Goal: Task Accomplishment & Management: Complete application form

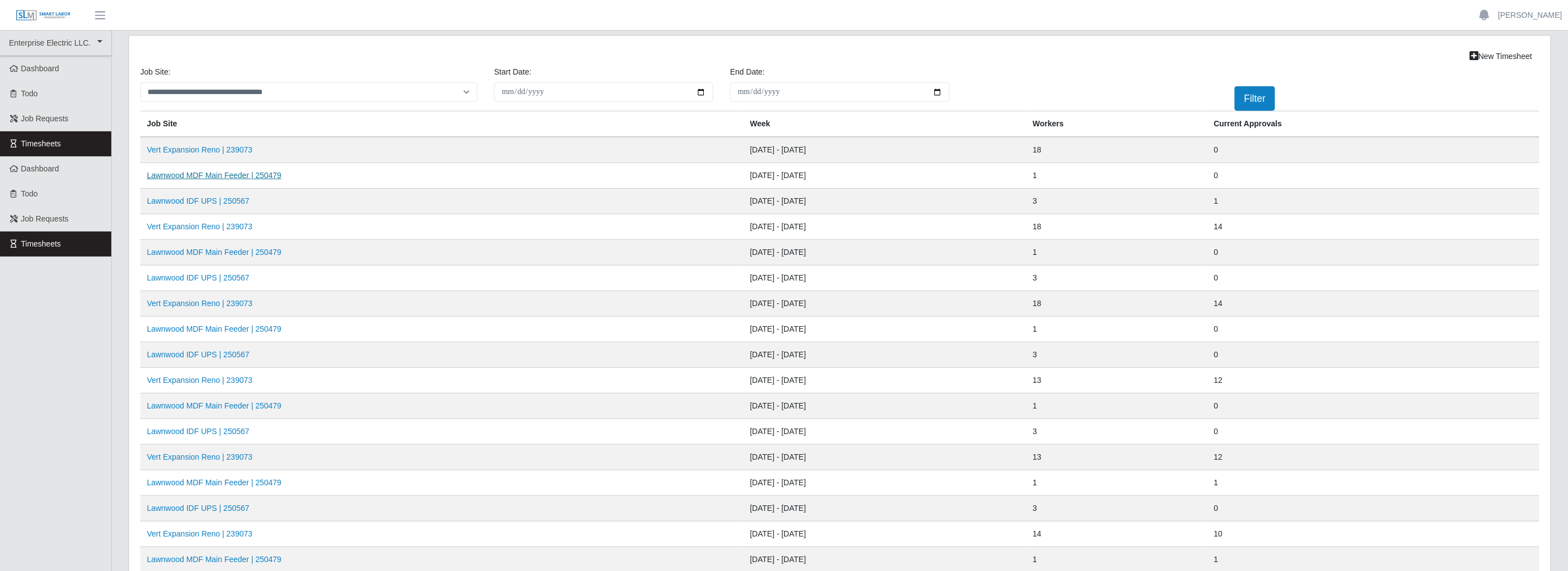
click at [219, 174] on link "Lawnwood MDF Main Feeder | 250479" at bounding box center [214, 175] width 135 height 9
click at [197, 199] on link "Lawnwood IDF UPS | 250567" at bounding box center [198, 201] width 102 height 9
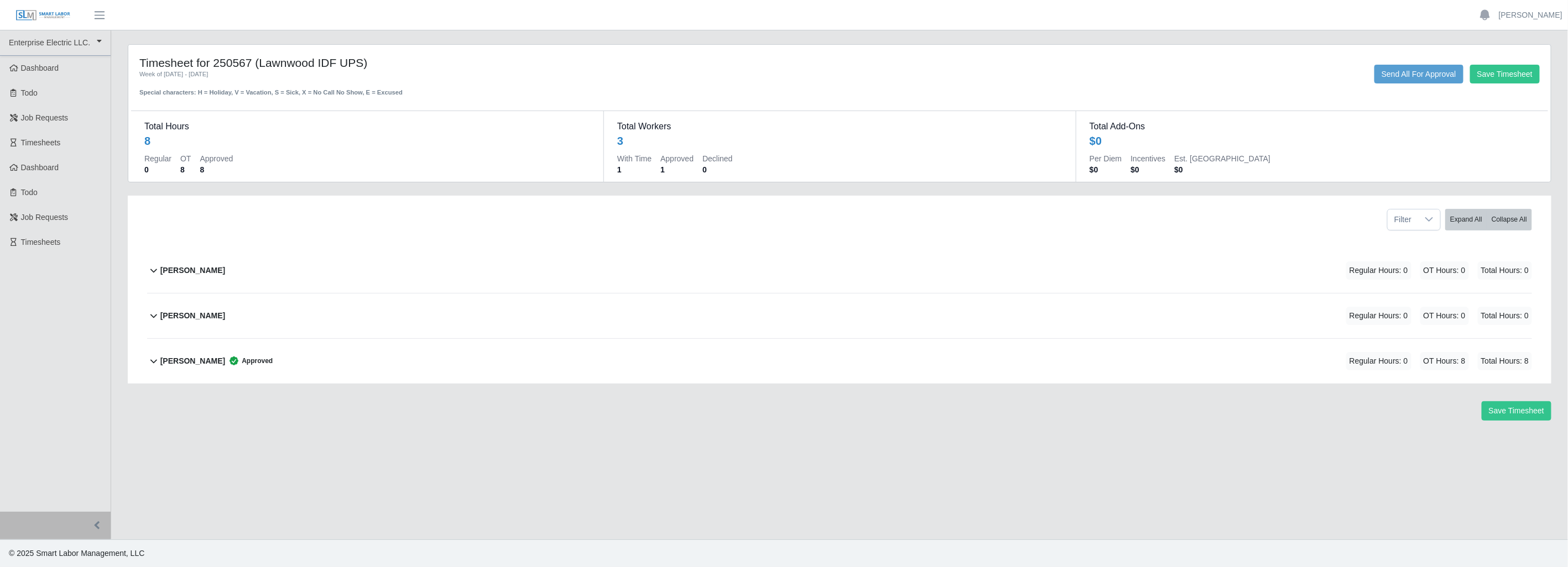
click at [186, 358] on b "Tyrone Martin" at bounding box center [193, 361] width 65 height 12
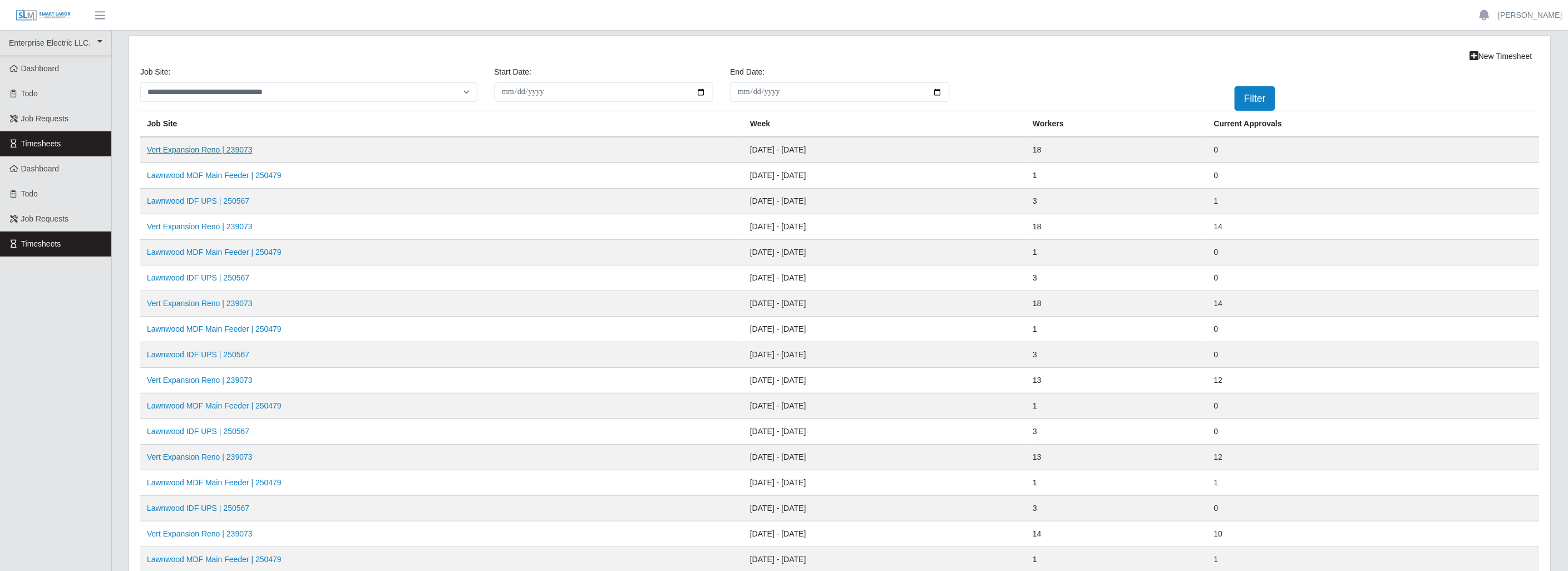
click at [204, 149] on link "Vert Expansion Reno | 239073" at bounding box center [200, 149] width 106 height 9
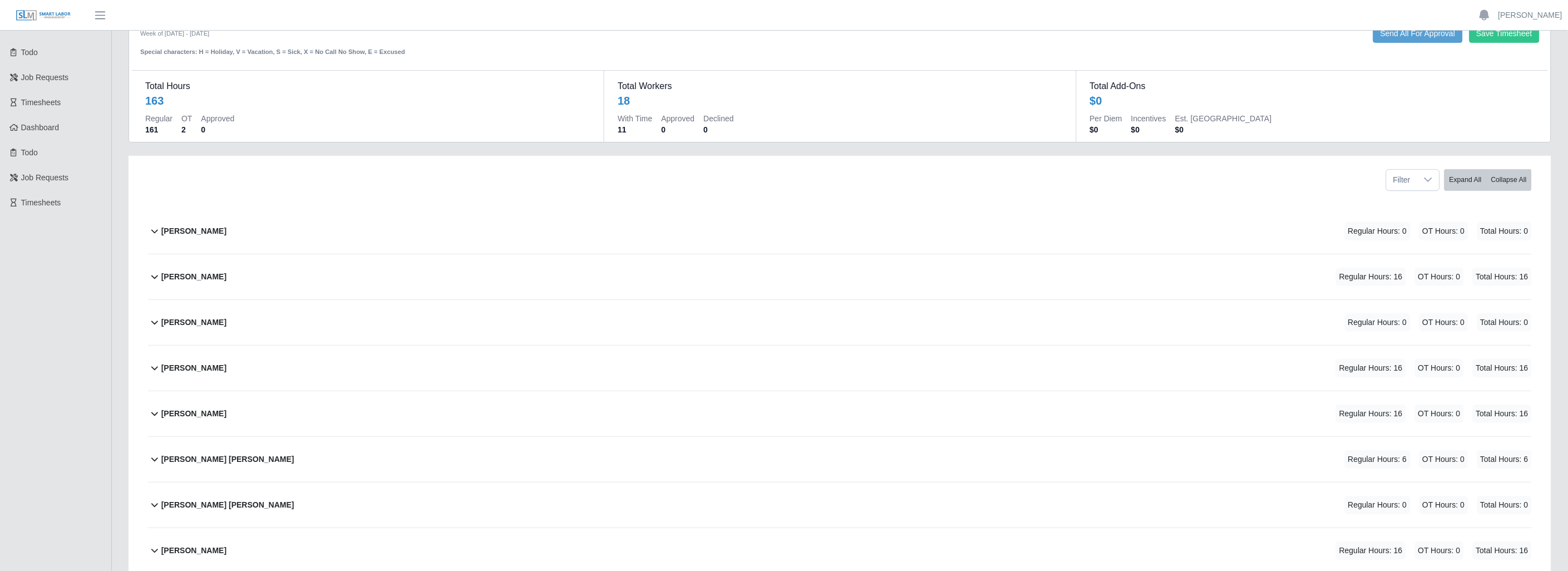
scroll to position [62, 0]
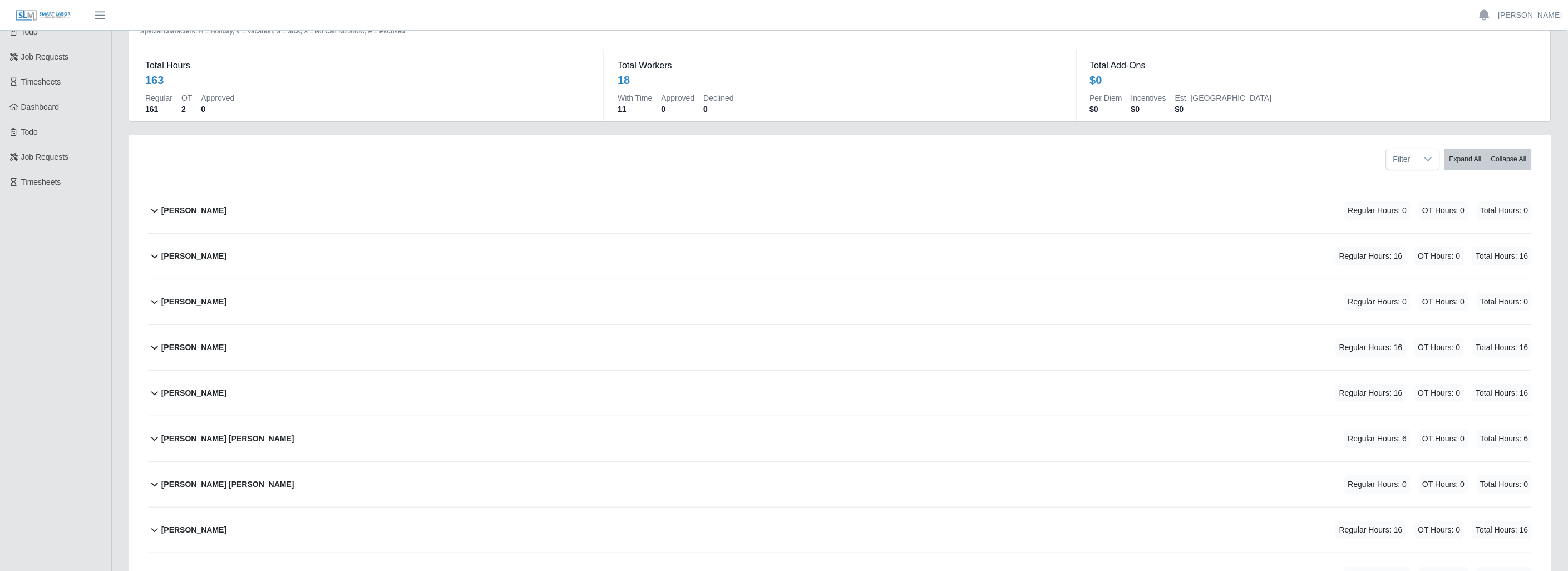
click at [162, 255] on b "Antonio Jennigs" at bounding box center [194, 256] width 65 height 12
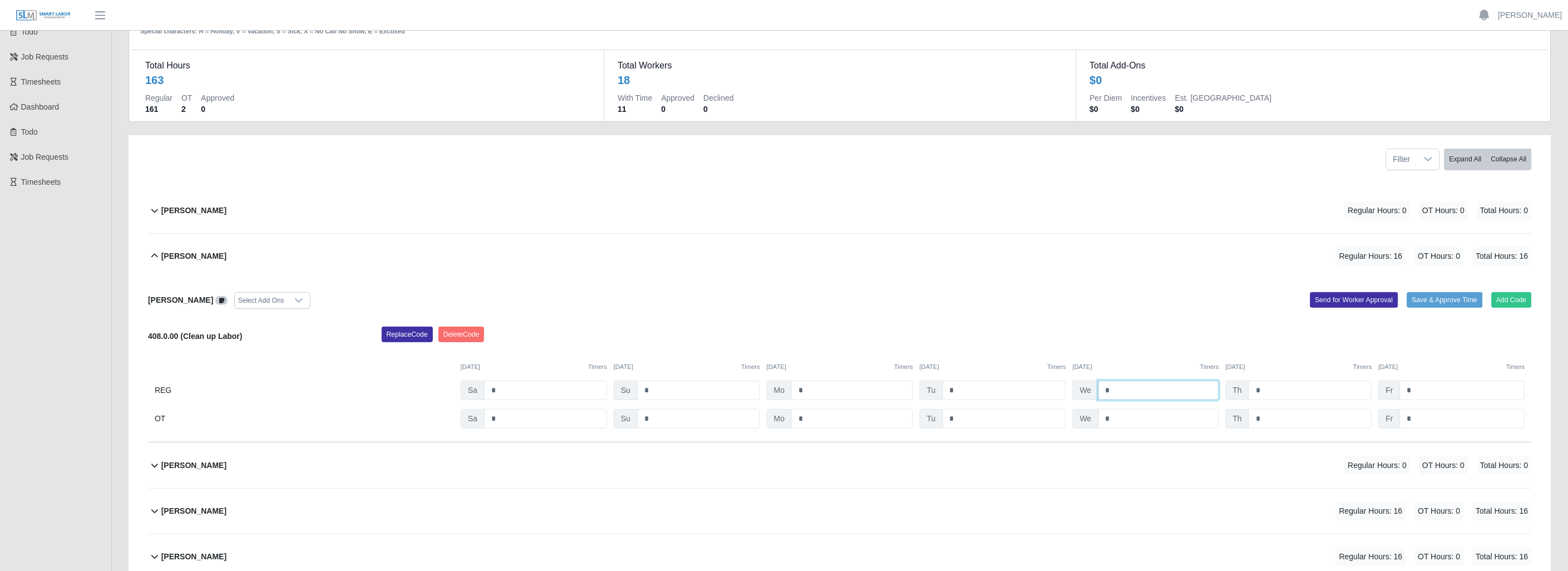
click at [1116, 390] on input "*" at bounding box center [1158, 391] width 121 height 20
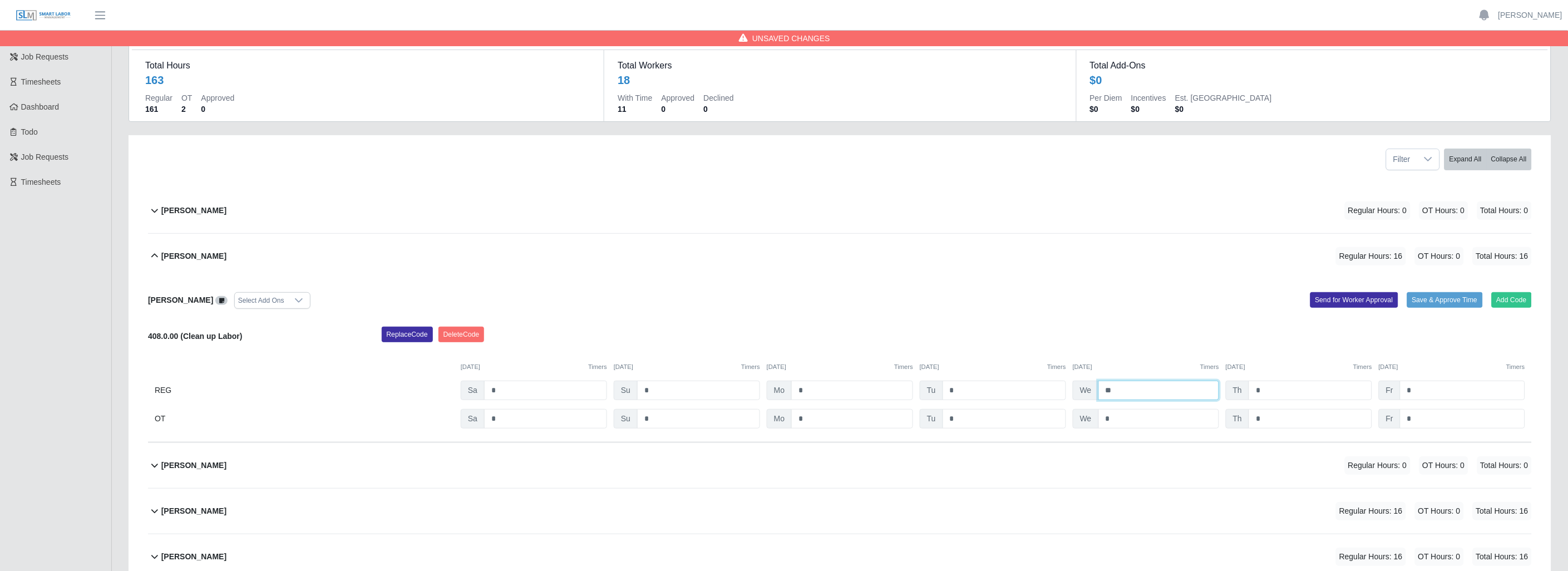
type input "*"
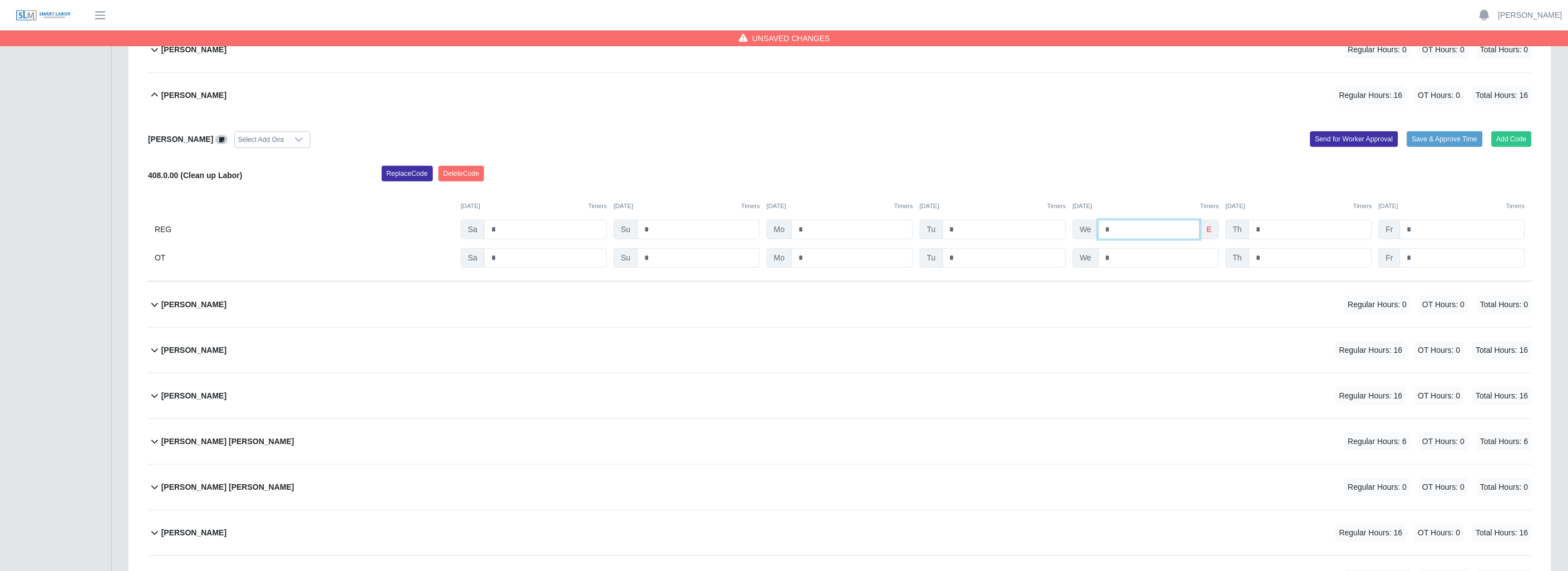
scroll to position [247, 0]
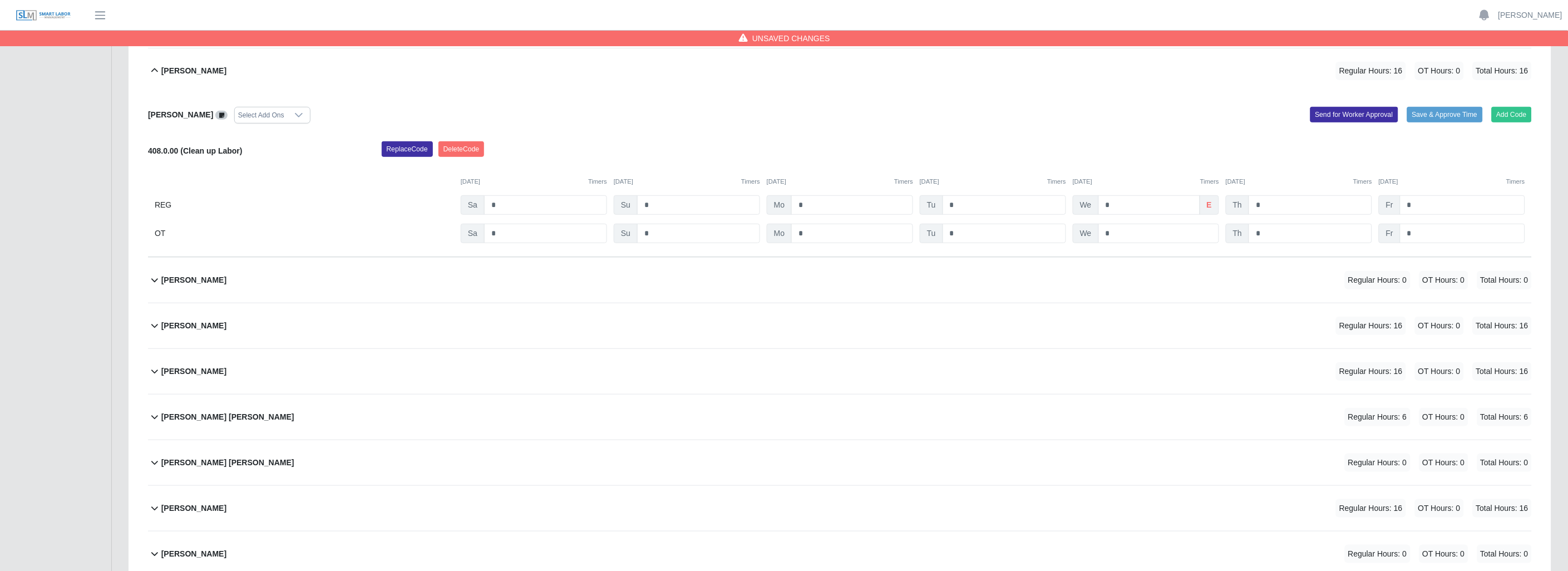
click at [151, 281] on icon at bounding box center [155, 280] width 13 height 13
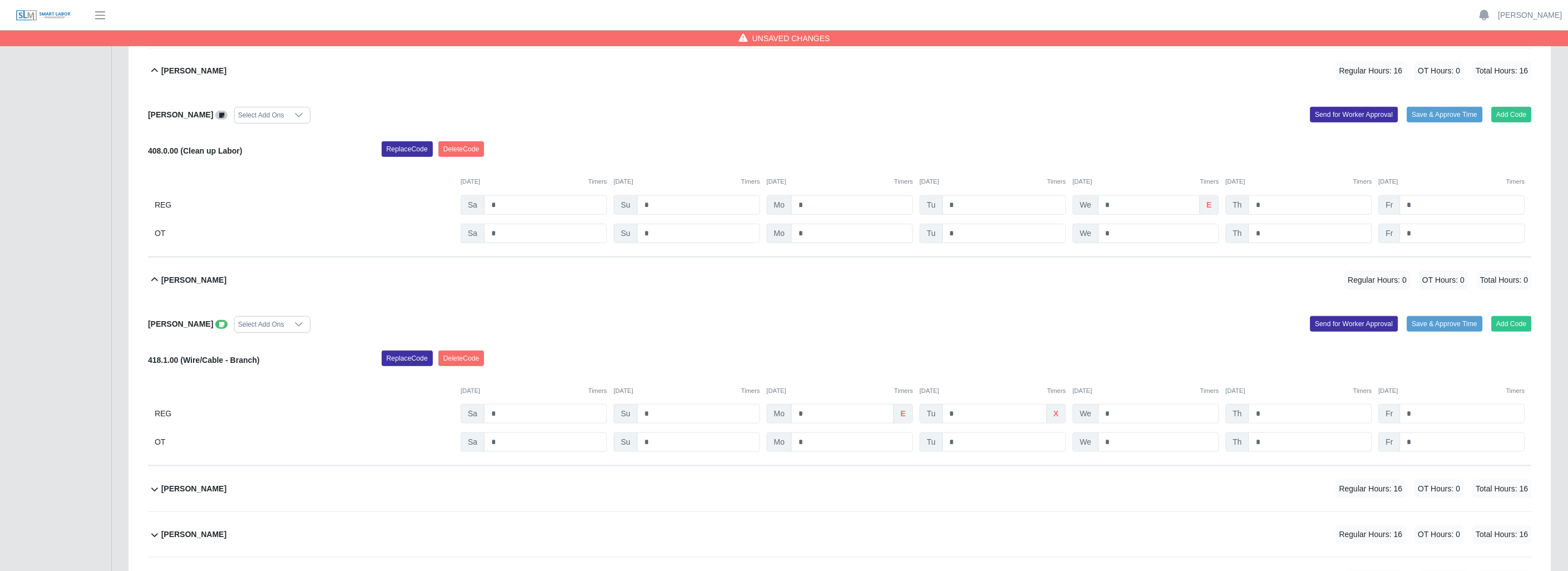
click at [219, 325] on icon at bounding box center [222, 325] width 5 height 6
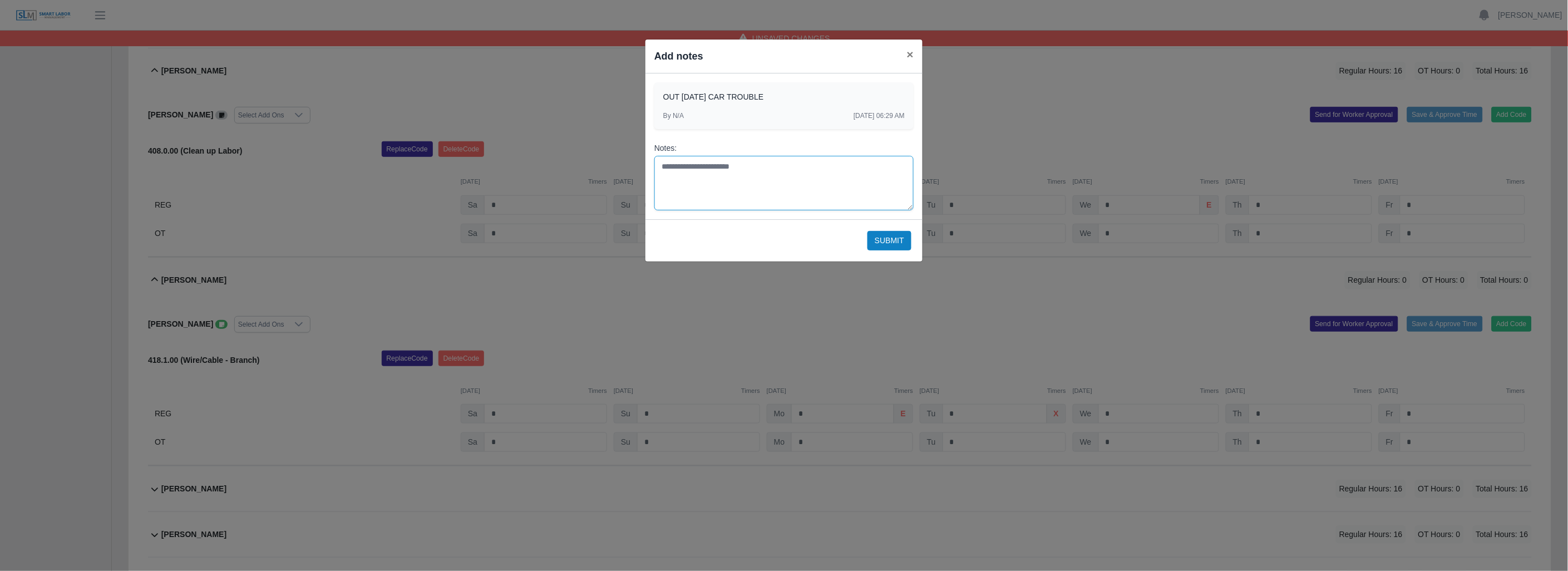
click at [681, 162] on textarea "Notes:" at bounding box center [784, 183] width 259 height 55
click at [676, 165] on textarea "**********" at bounding box center [784, 183] width 259 height 55
type textarea "**********"
click at [899, 247] on button "Submit" at bounding box center [890, 241] width 44 height 20
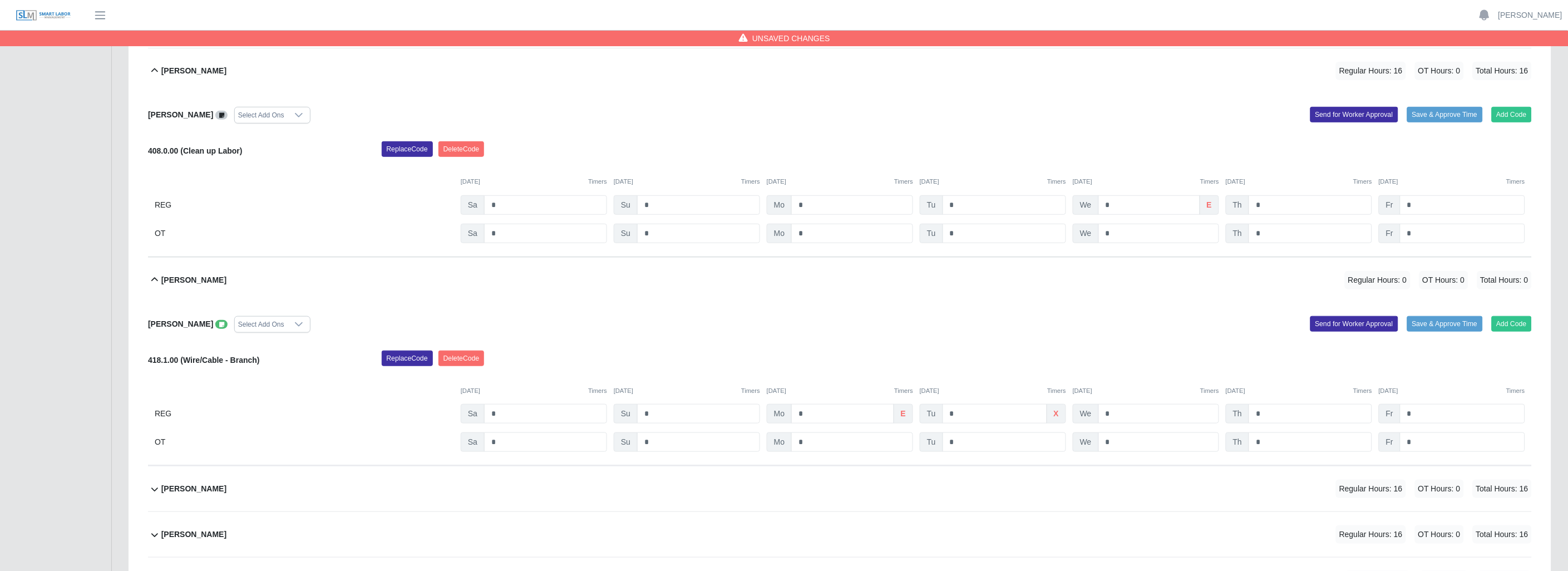
click at [219, 326] on icon at bounding box center [222, 325] width 5 height 6
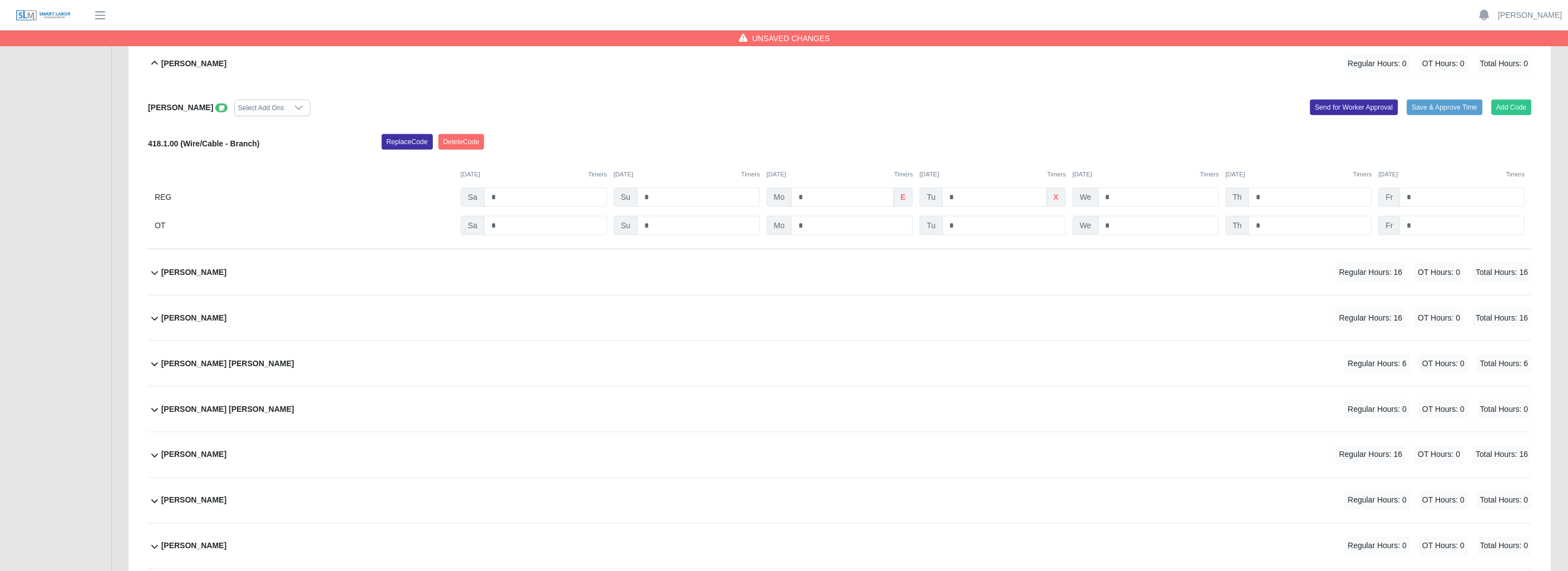
scroll to position [494, 0]
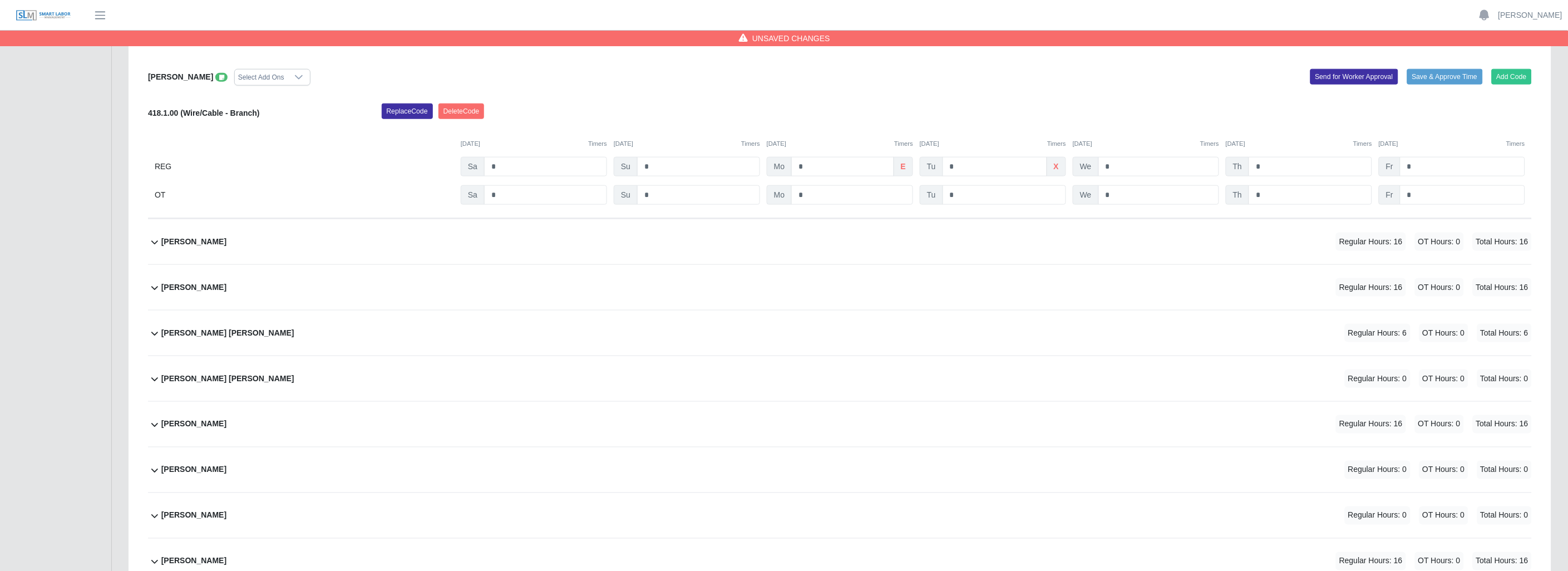
click at [157, 287] on icon at bounding box center [155, 288] width 13 height 13
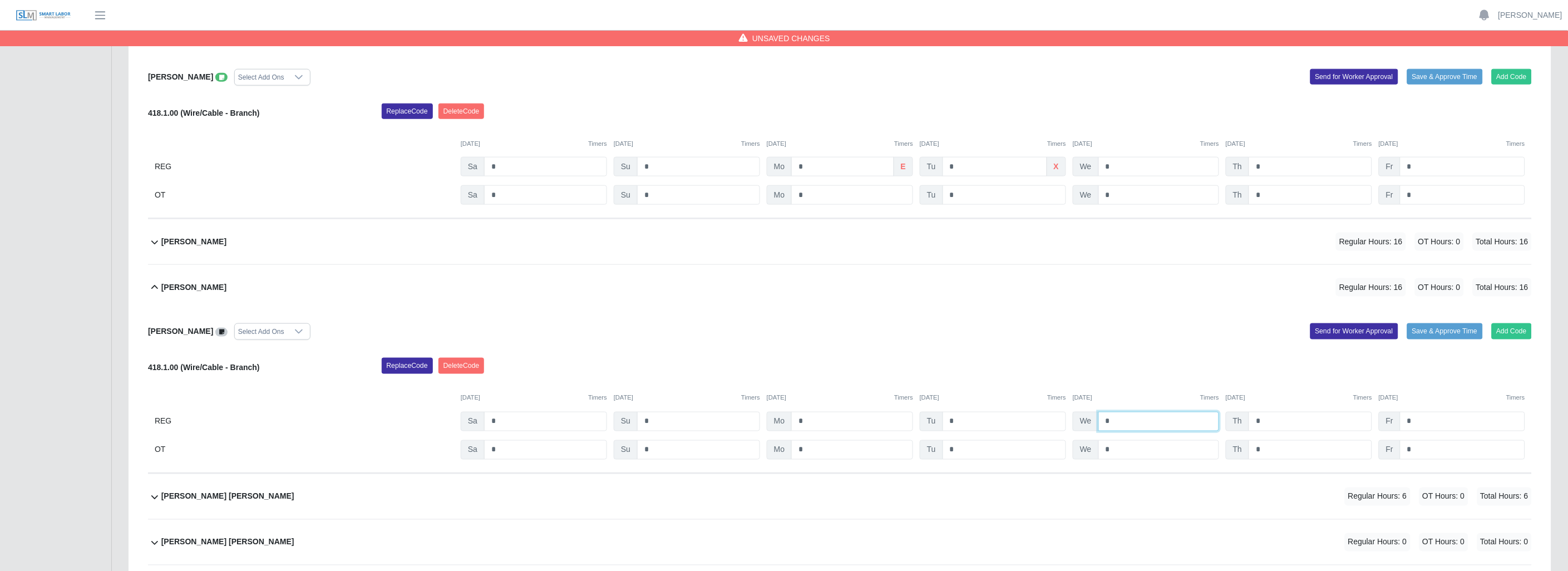
click at [1111, 418] on input "*" at bounding box center [1158, 422] width 121 height 20
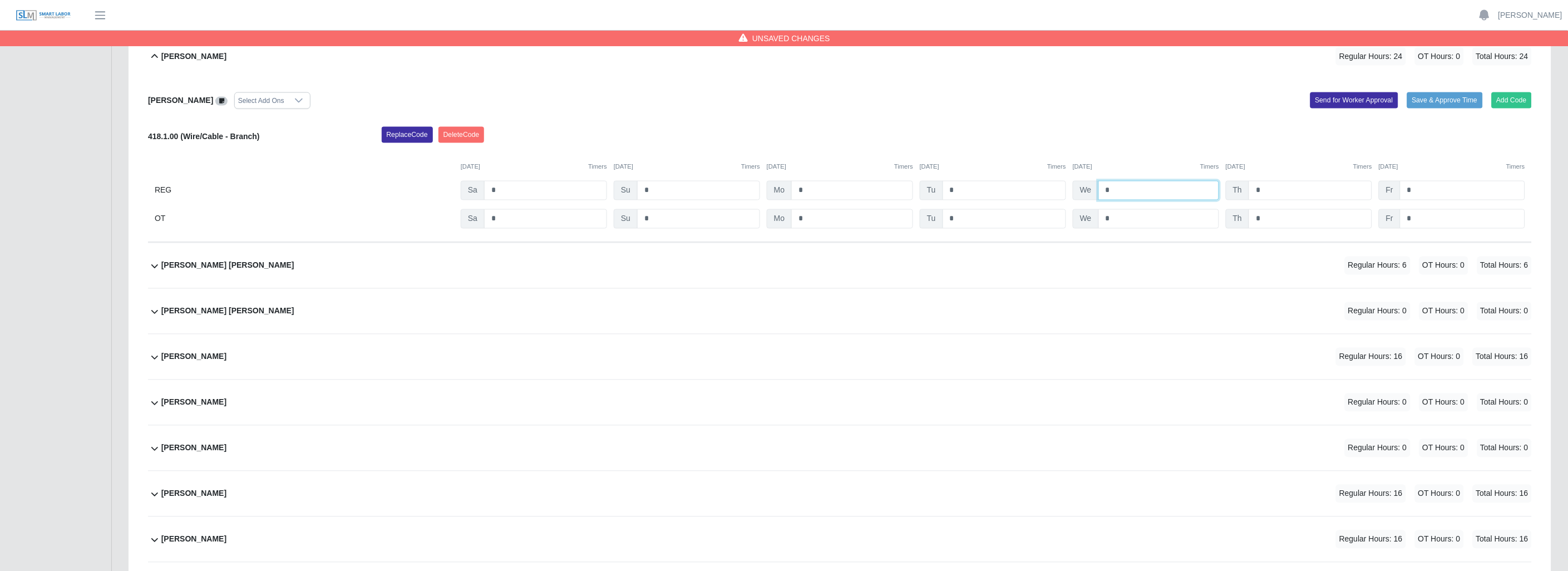
scroll to position [742, 0]
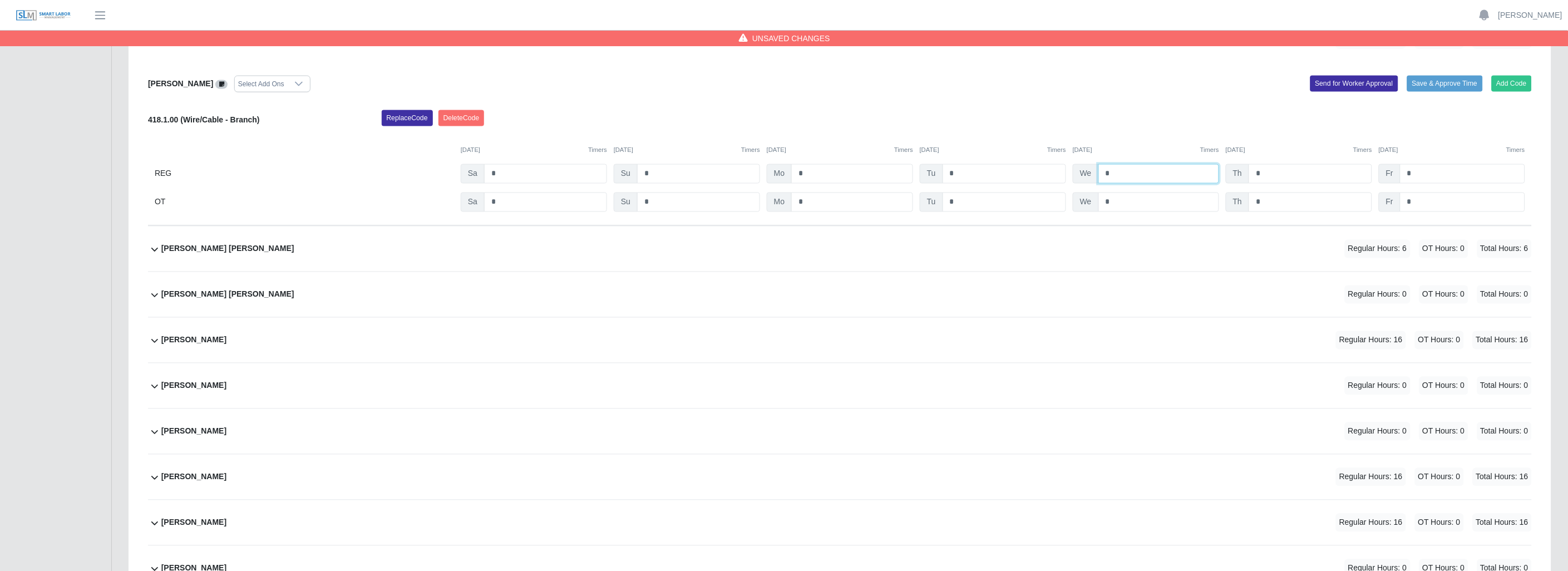
type input "*"
drag, startPoint x: 514, startPoint y: 418, endPoint x: 687, endPoint y: 448, distance: 175.6
click at [689, 444] on div "Kevin Mendoza Rosario Regular Hours: 0 OT Hours: 0 Total Hours: 0" at bounding box center [847, 432] width 1370 height 45
click at [153, 340] on icon at bounding box center [155, 341] width 13 height 13
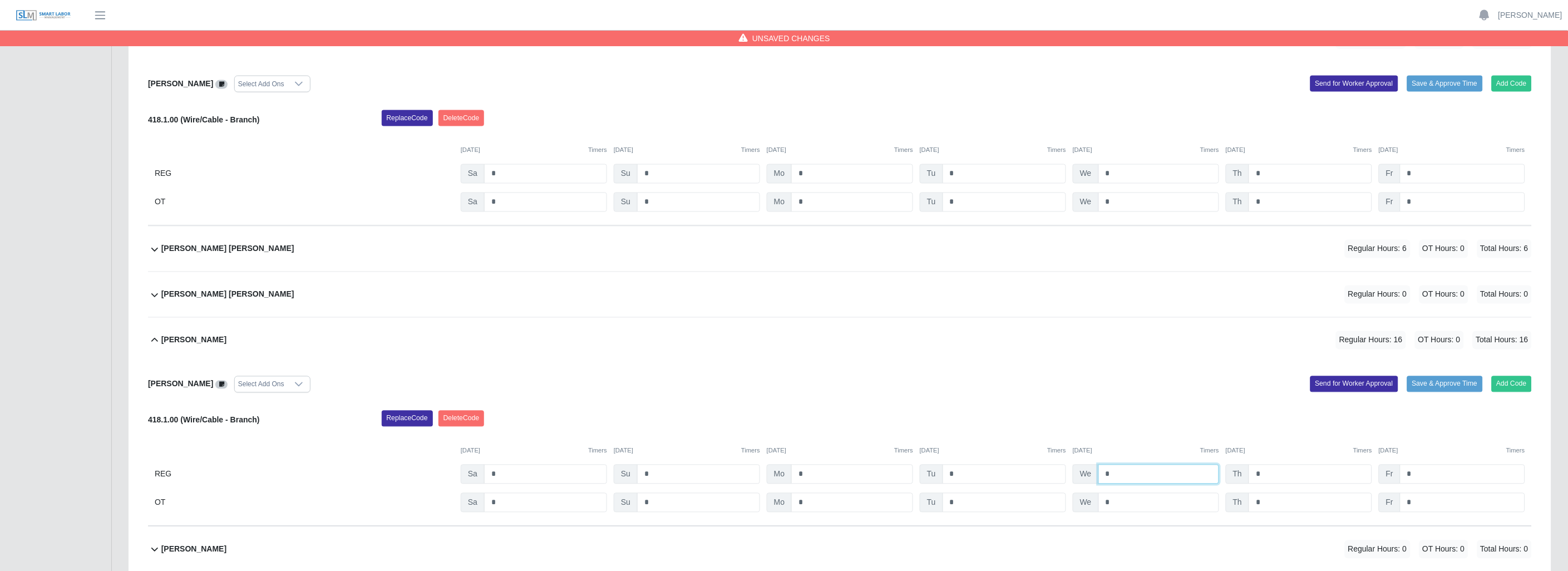
click at [1135, 469] on input "*" at bounding box center [1158, 475] width 121 height 20
type input "*"
click at [1270, 474] on input "*" at bounding box center [1310, 475] width 124 height 20
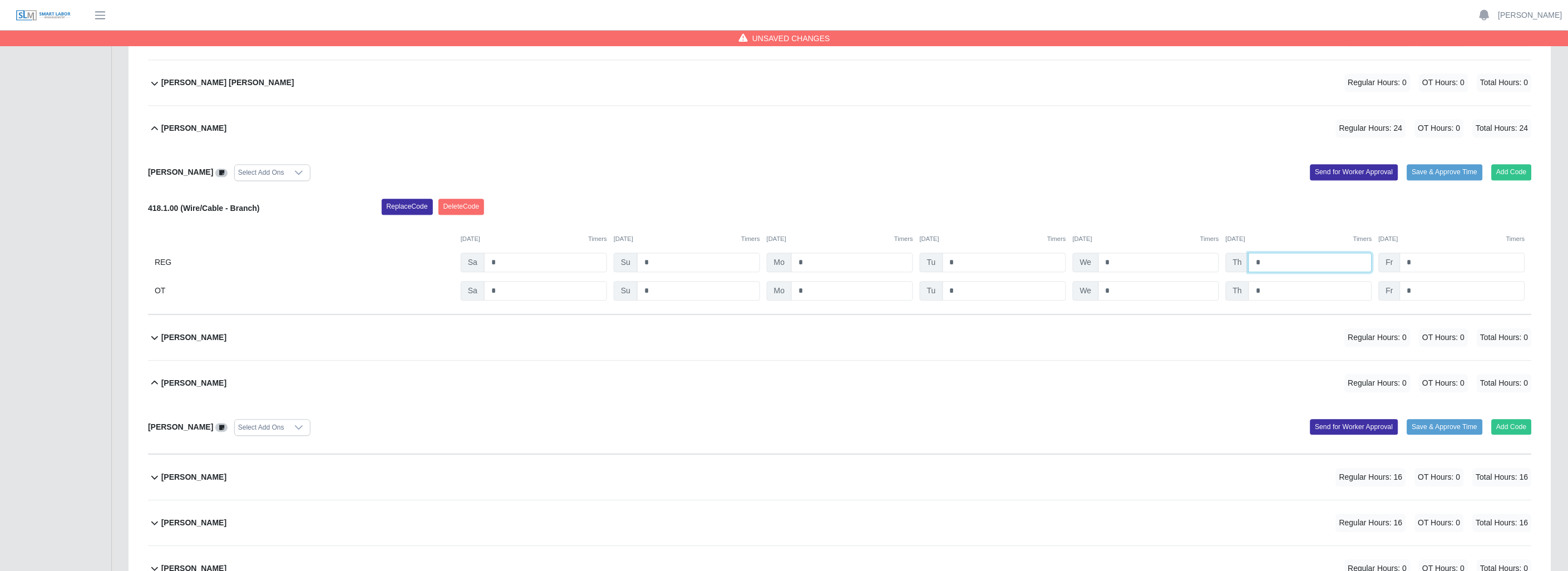
scroll to position [989, 0]
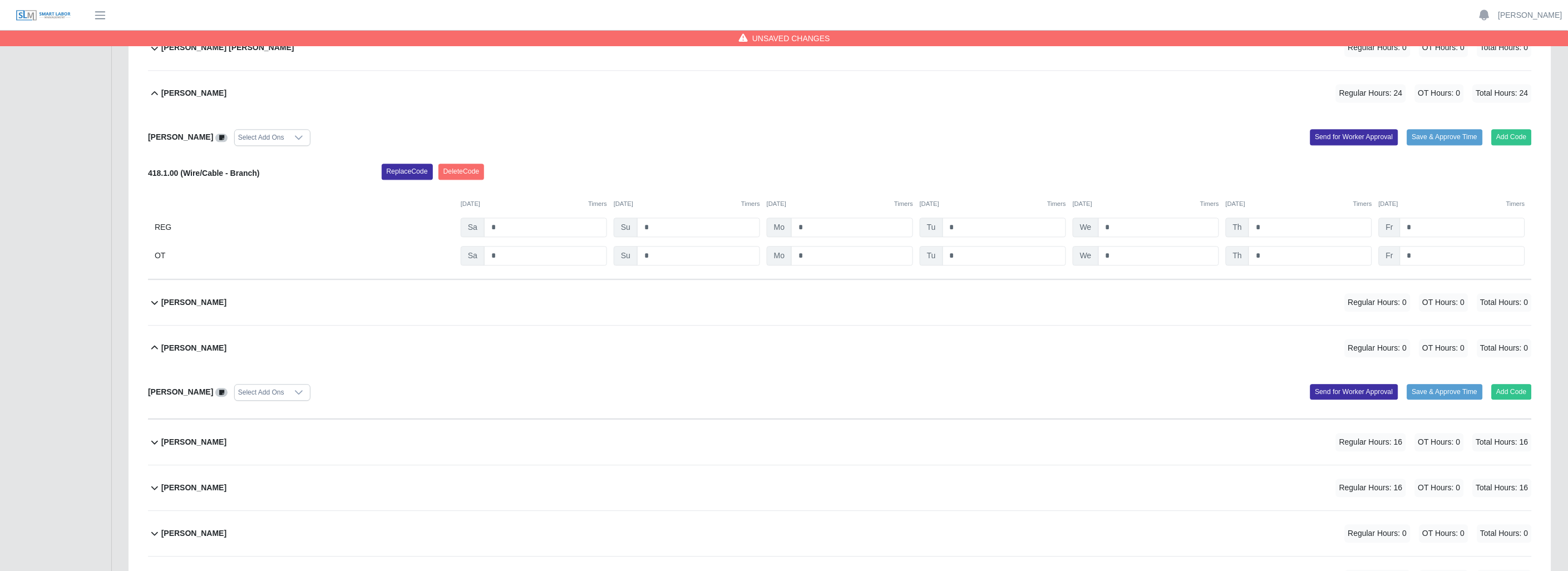
click at [154, 347] on icon at bounding box center [155, 348] width 13 height 13
click at [151, 390] on icon at bounding box center [155, 394] width 13 height 13
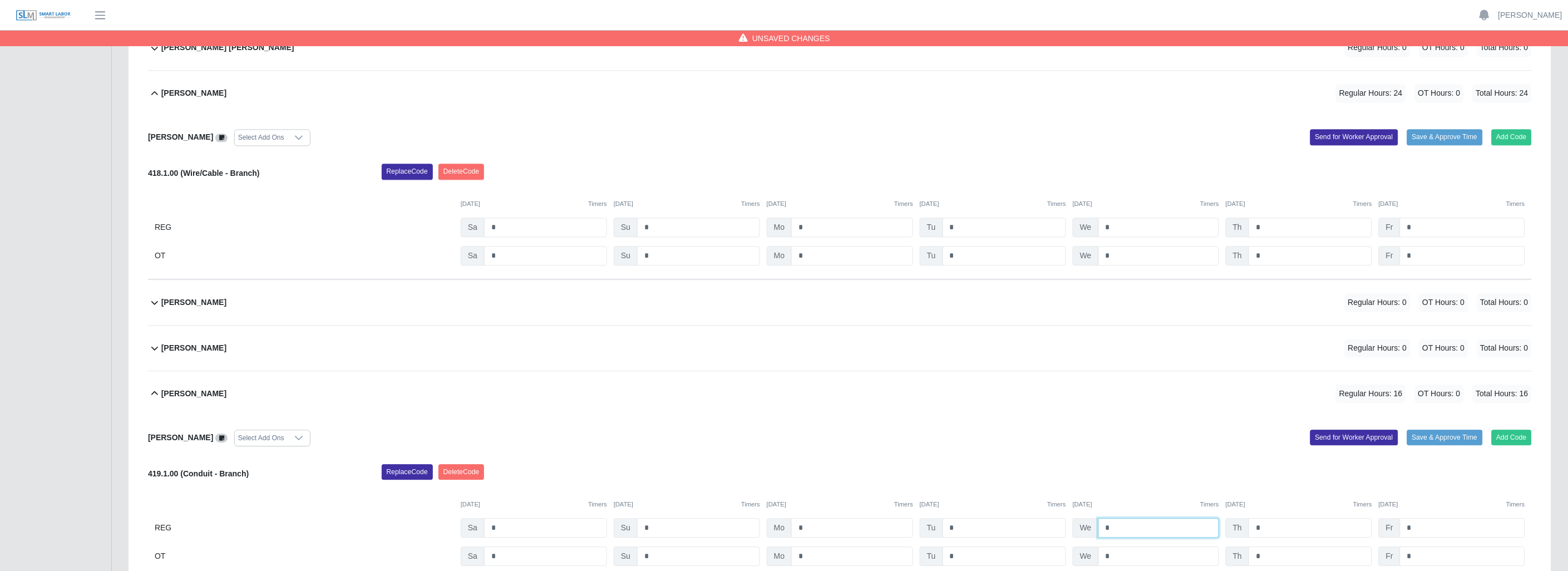
click at [1121, 524] on input "*" at bounding box center [1158, 528] width 121 height 20
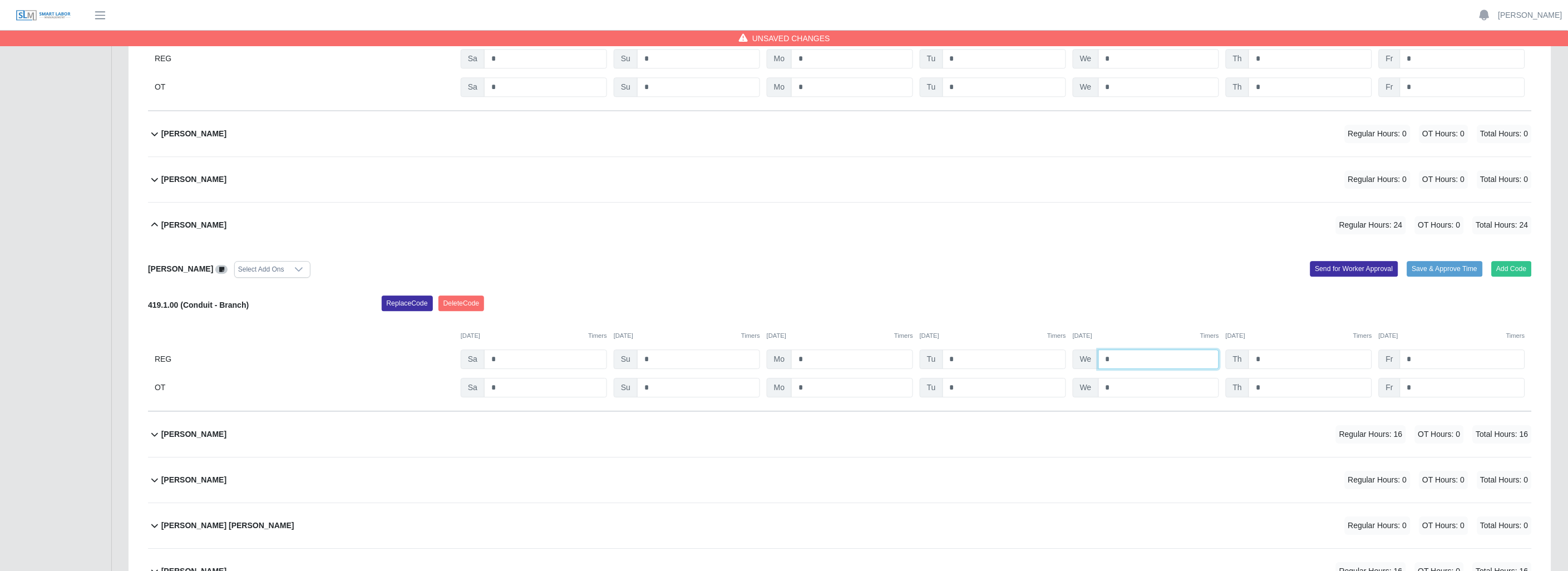
scroll to position [1175, 0]
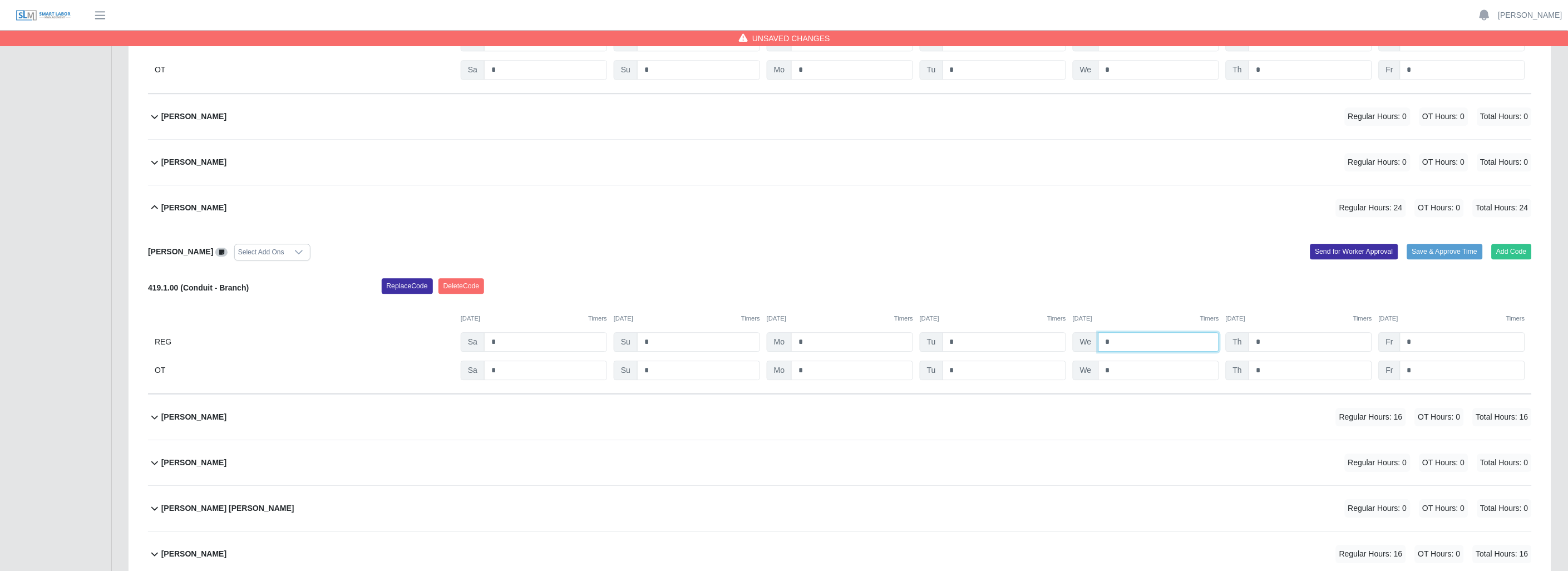
type input "*"
click at [152, 420] on icon at bounding box center [155, 417] width 13 height 13
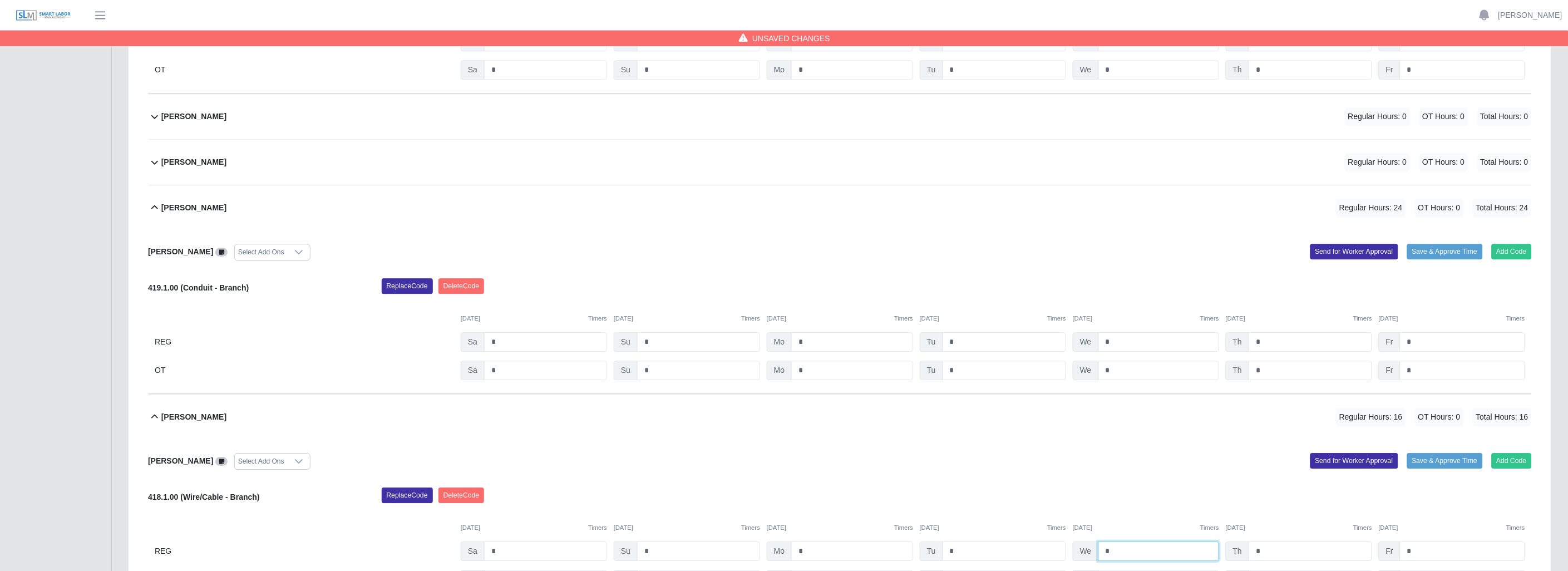
click at [1138, 558] on input "*" at bounding box center [1158, 551] width 121 height 20
type input "*"
click at [1280, 548] on input "*" at bounding box center [1310, 551] width 124 height 20
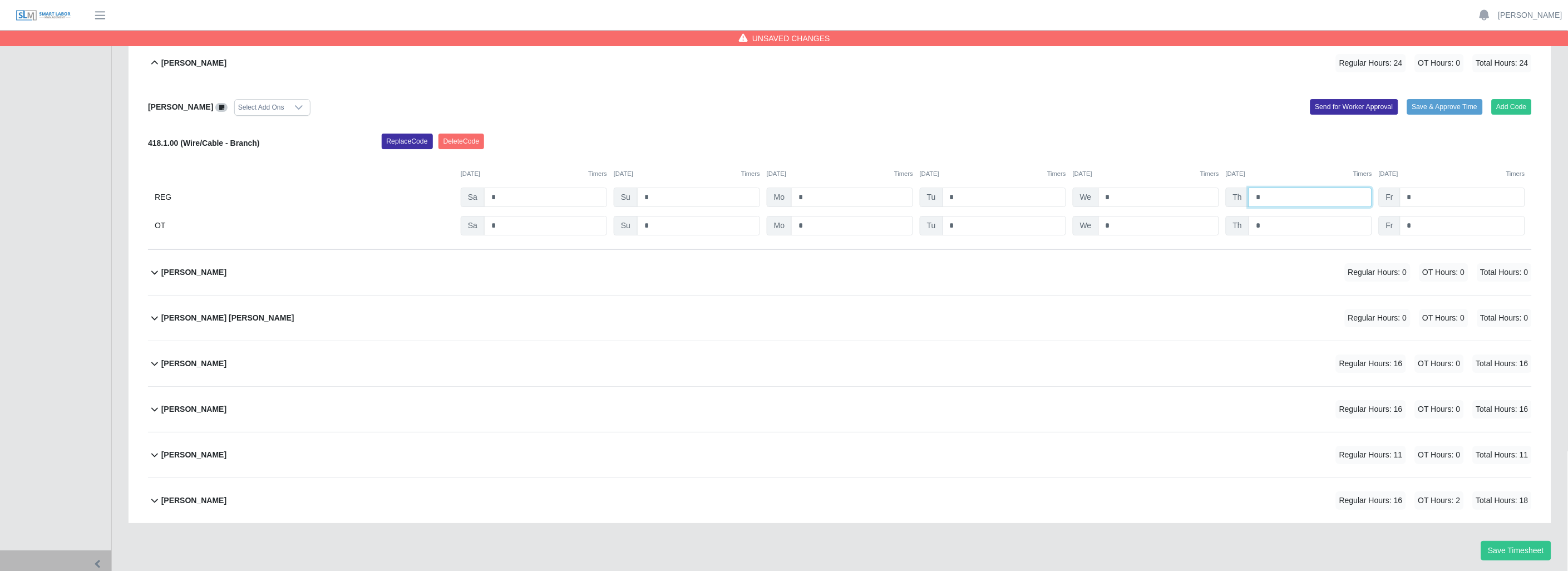
scroll to position [1546, 0]
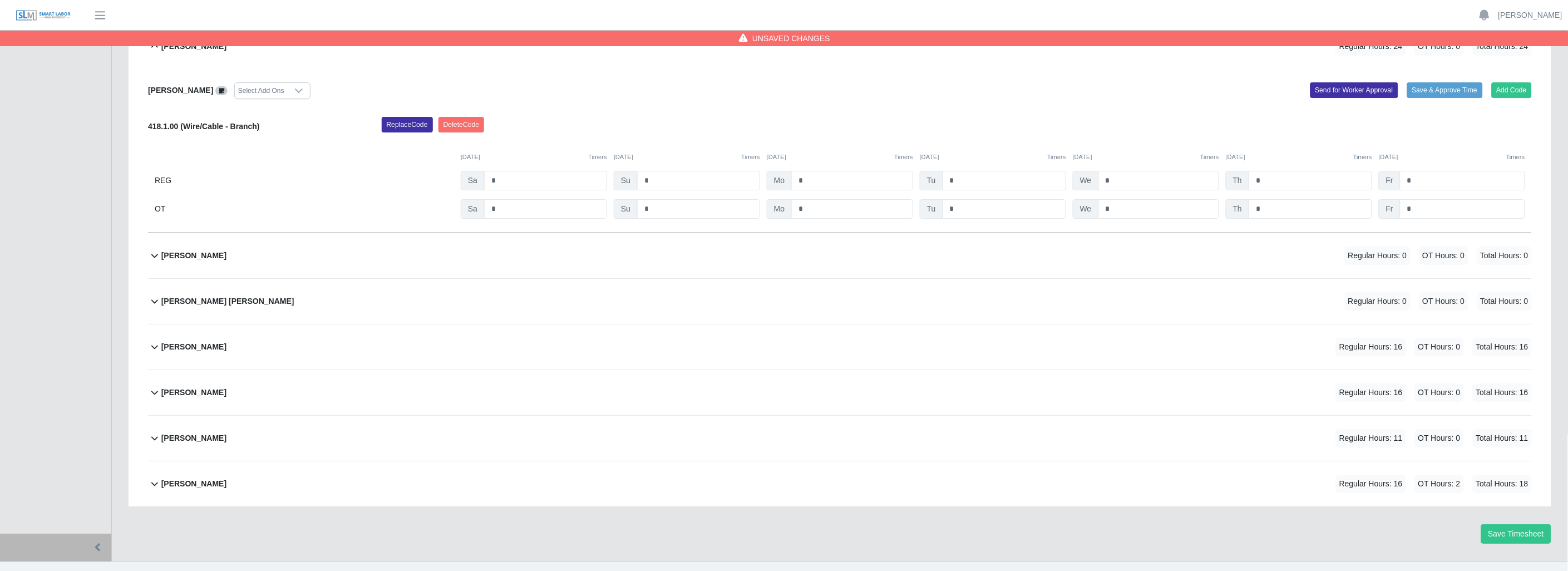
click at [151, 258] on icon at bounding box center [155, 255] width 13 height 13
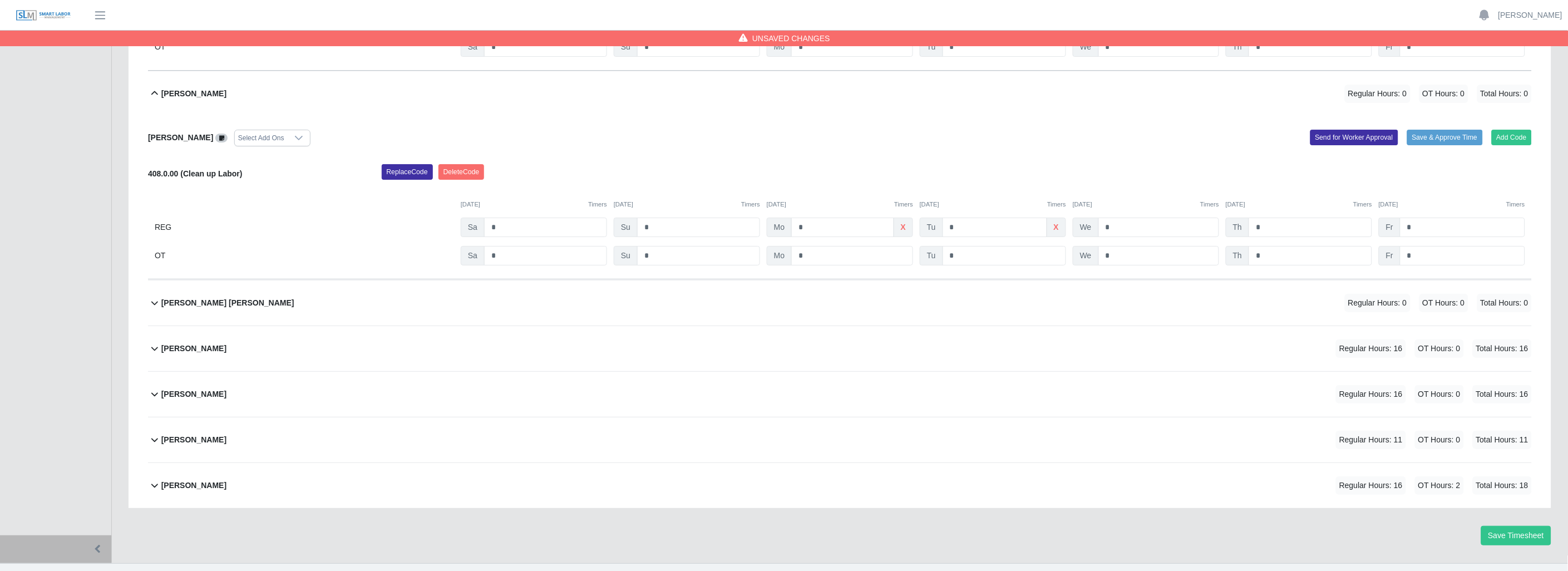
scroll to position [1710, 0]
click at [983, 230] on input "*" at bounding box center [994, 225] width 105 height 20
type input "*"
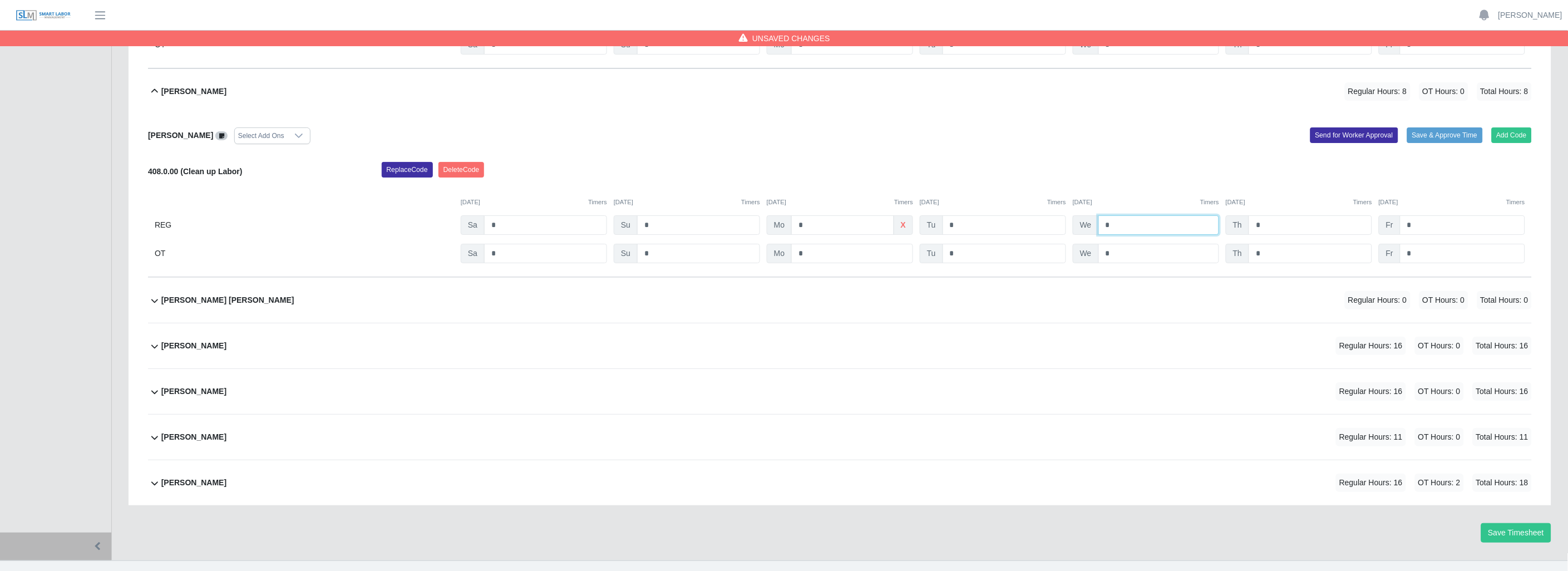
click at [1128, 223] on input "*" at bounding box center [1158, 225] width 121 height 20
type input "*"
click at [1163, 255] on input "*" at bounding box center [1158, 254] width 121 height 20
click at [156, 347] on icon at bounding box center [155, 346] width 13 height 13
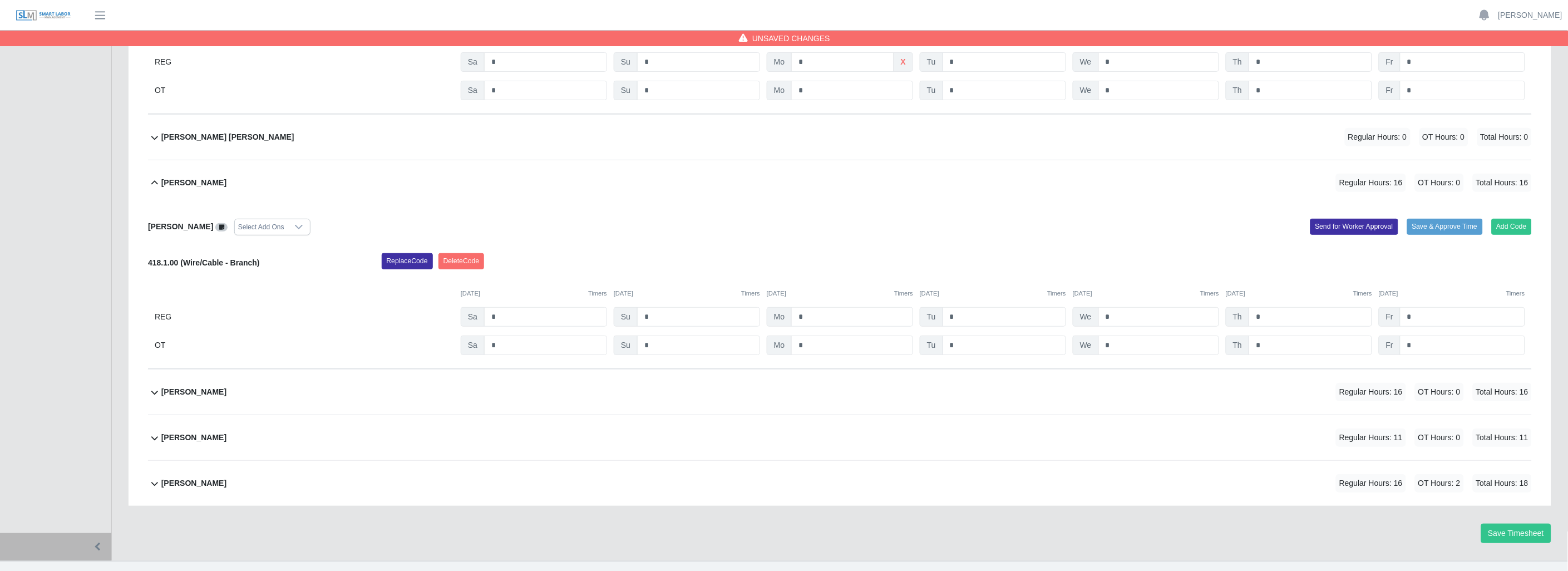
scroll to position [1874, 0]
click at [1127, 316] on input "*" at bounding box center [1158, 317] width 121 height 20
type input "*"
click at [156, 392] on icon at bounding box center [155, 392] width 13 height 13
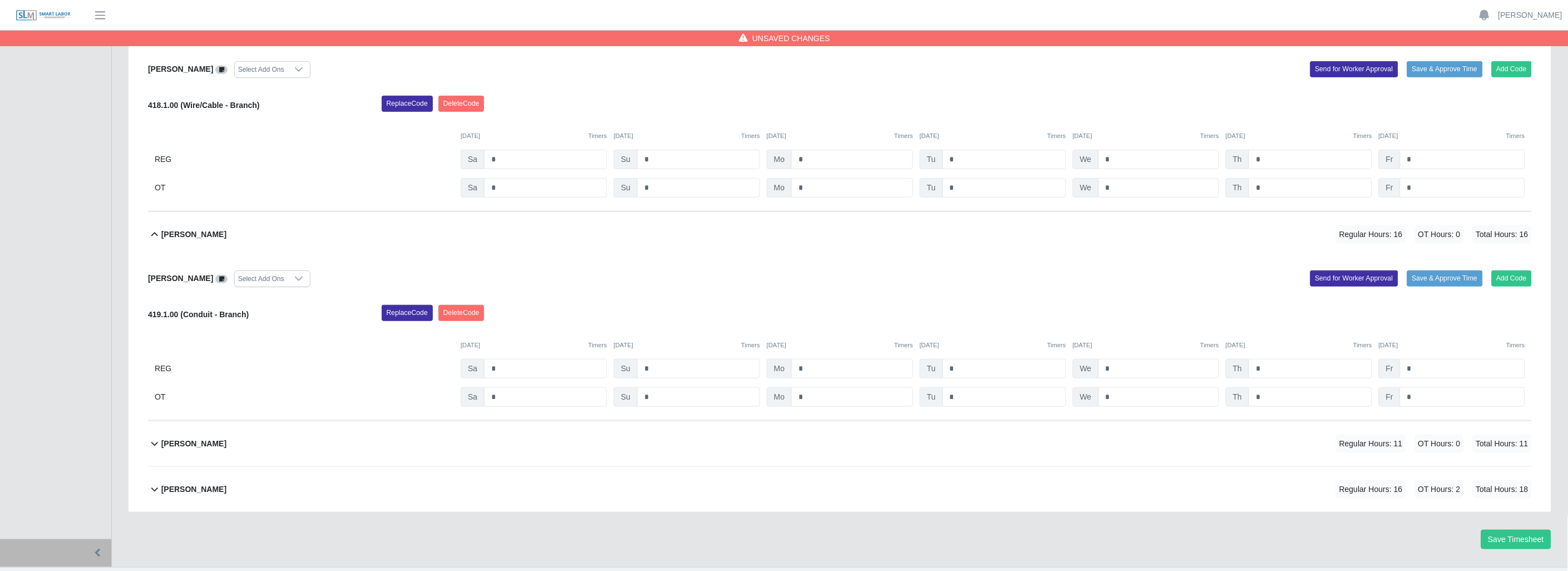
scroll to position [2038, 0]
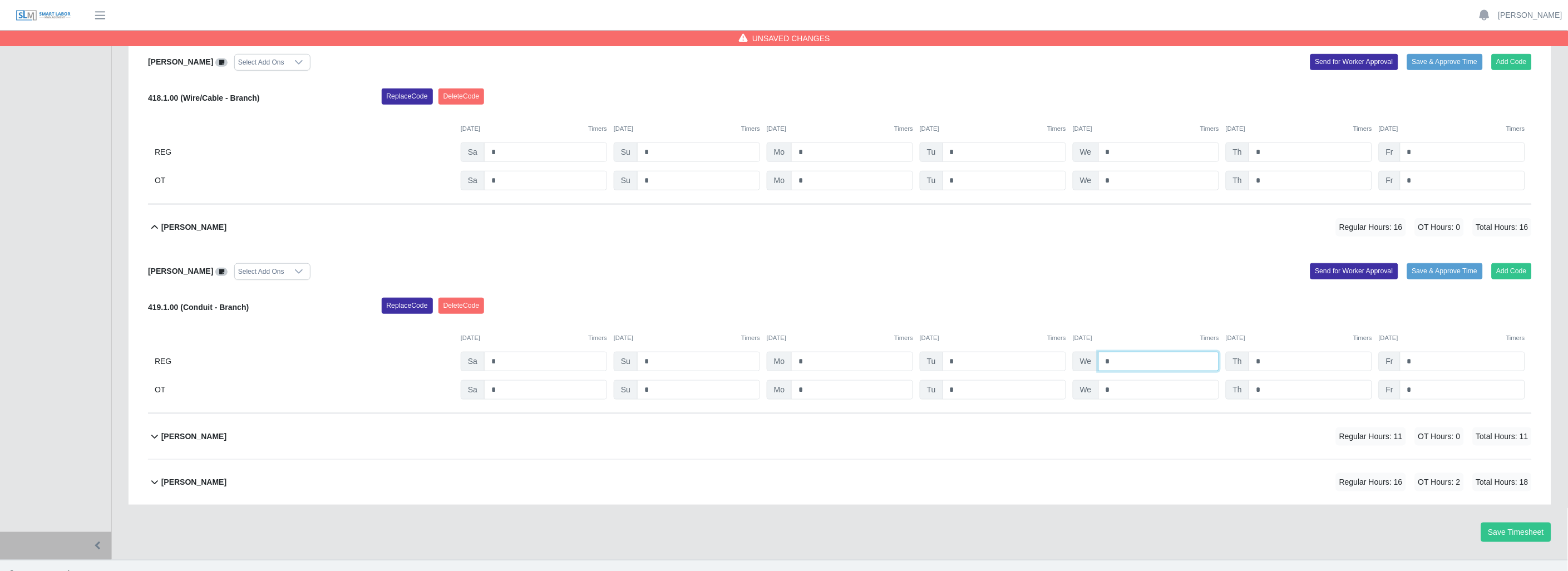
click at [1131, 369] on input "*" at bounding box center [1158, 361] width 121 height 20
type input "*"
click at [228, 448] on div "Somar Singh Regular Hours: 11 OT Hours: 0 Total Hours: 11" at bounding box center [847, 437] width 1370 height 45
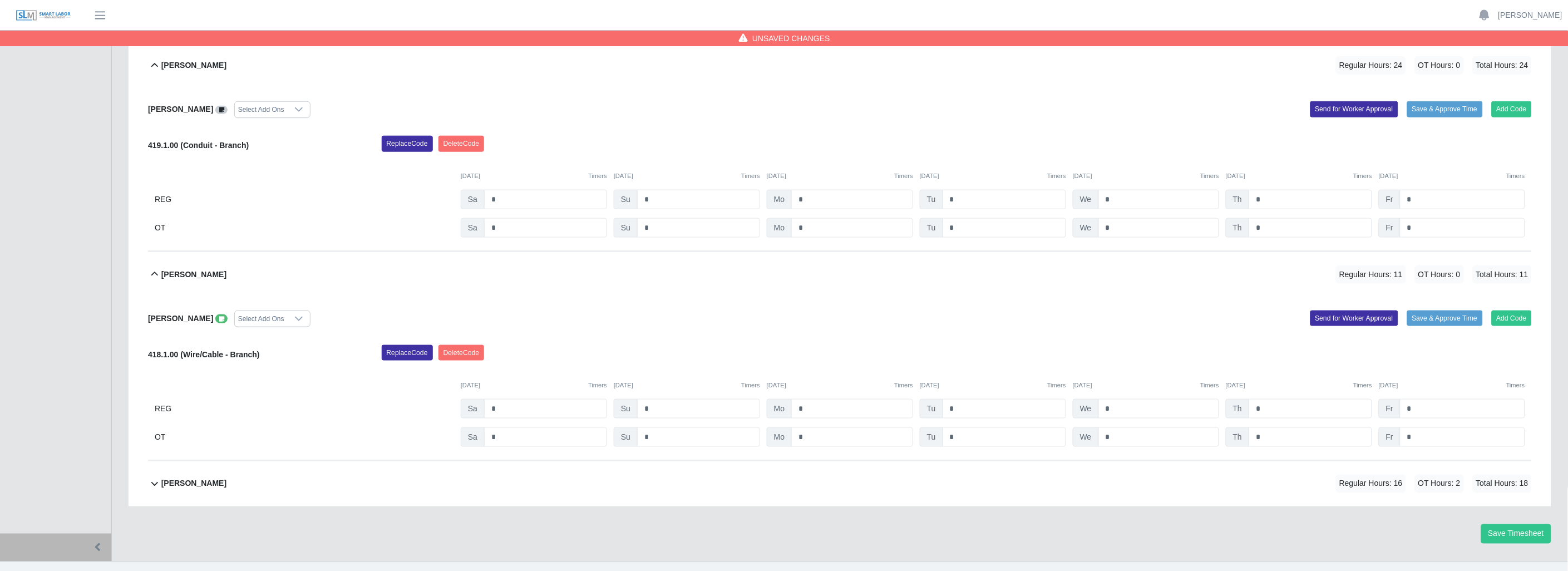
scroll to position [2202, 0]
click at [216, 320] on span at bounding box center [222, 317] width 12 height 9
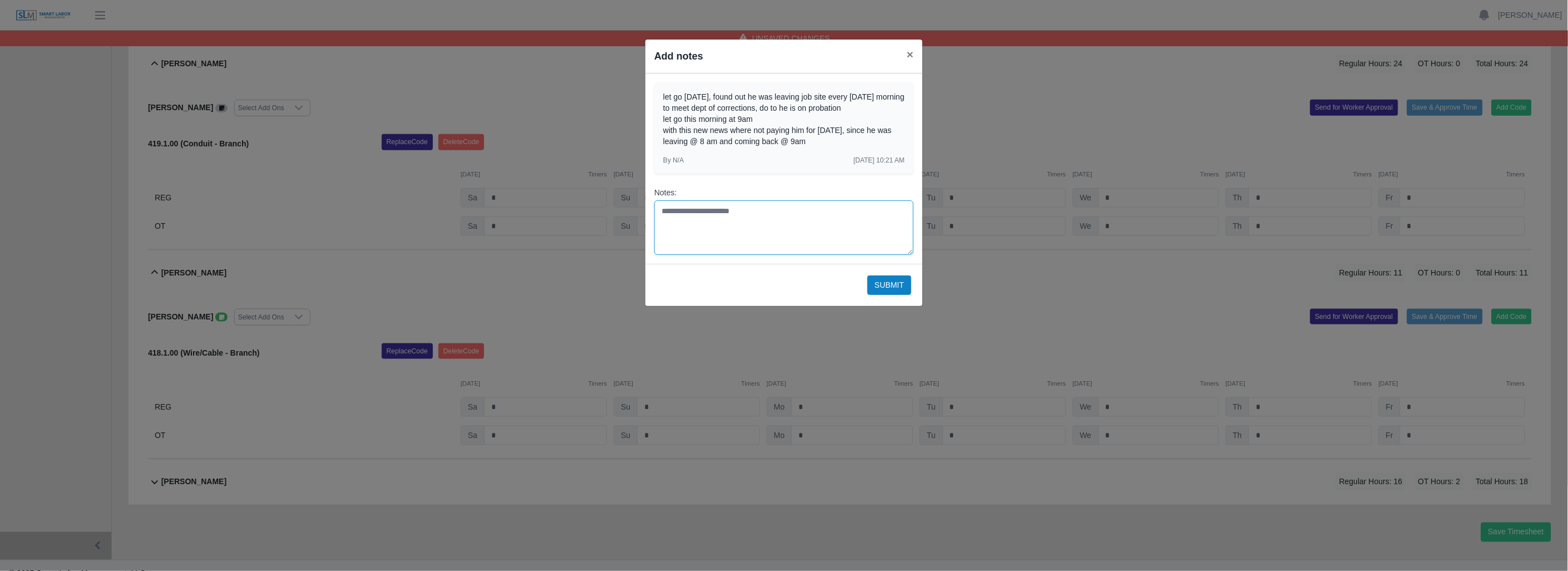
click at [705, 217] on textarea "Notes:" at bounding box center [784, 227] width 259 height 55
click at [661, 210] on textarea "**********" at bounding box center [784, 227] width 259 height 55
type textarea "**********"
click at [880, 284] on button "Submit" at bounding box center [890, 286] width 44 height 20
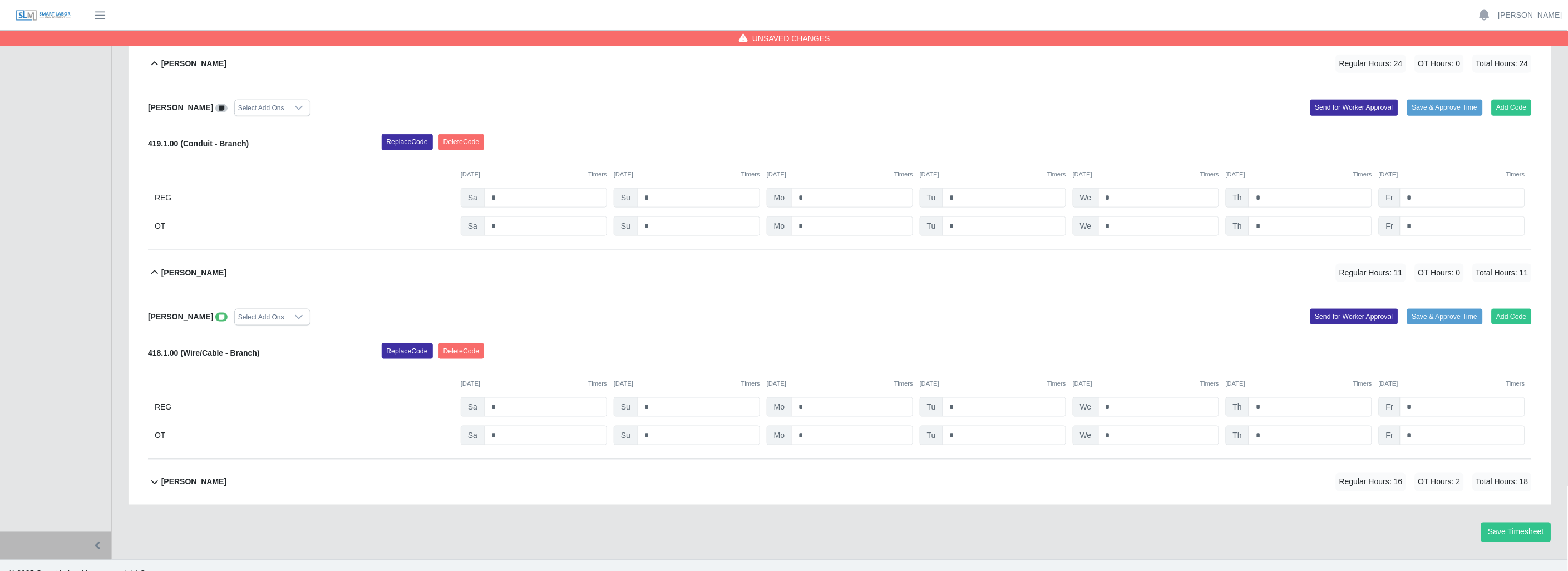
click at [152, 485] on icon at bounding box center [154, 483] width 7 height 4
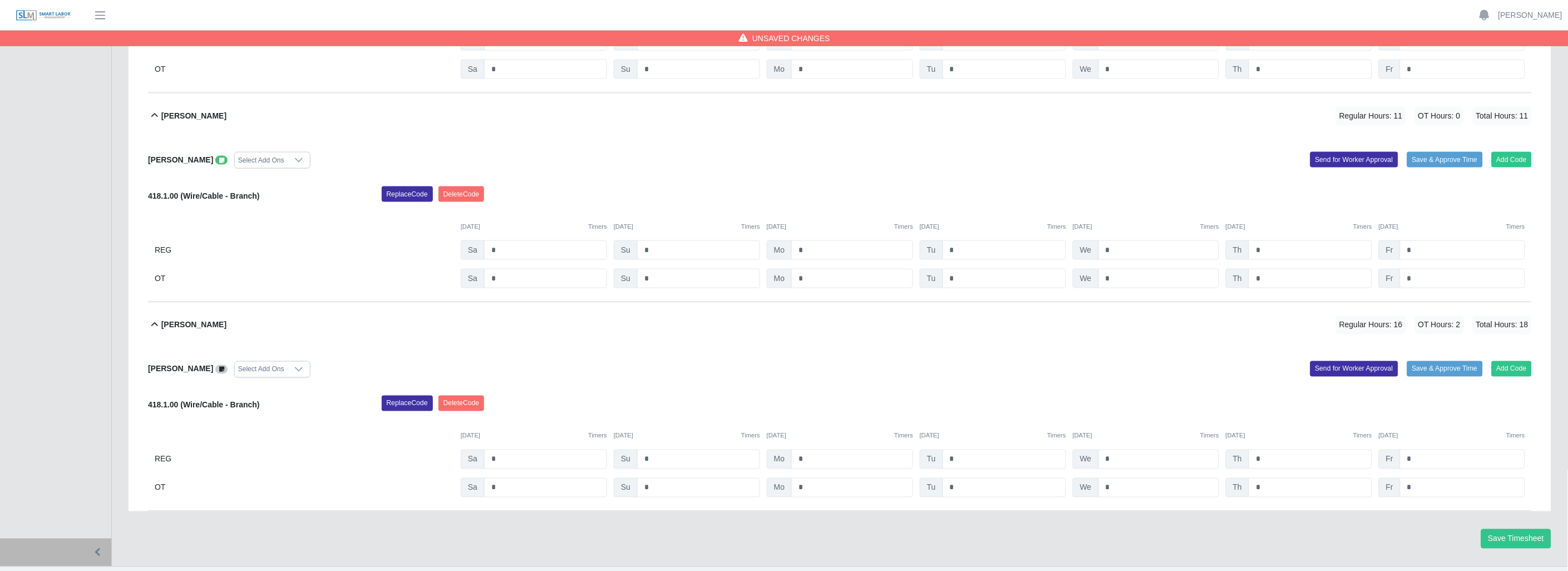
scroll to position [2366, 0]
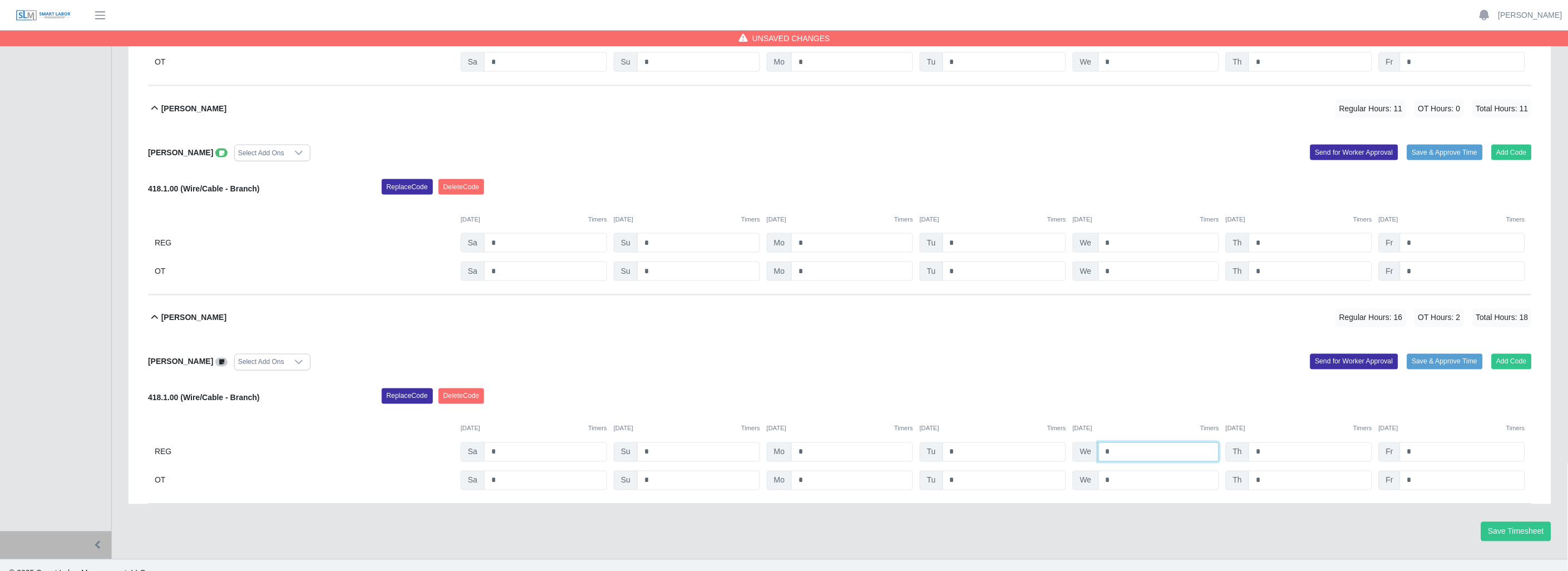
click at [1111, 454] on input "*" at bounding box center [1158, 452] width 121 height 20
type input "*"
click at [1117, 478] on input "*" at bounding box center [1158, 481] width 121 height 20
type input "*"
click at [1267, 457] on input "*" at bounding box center [1310, 452] width 124 height 20
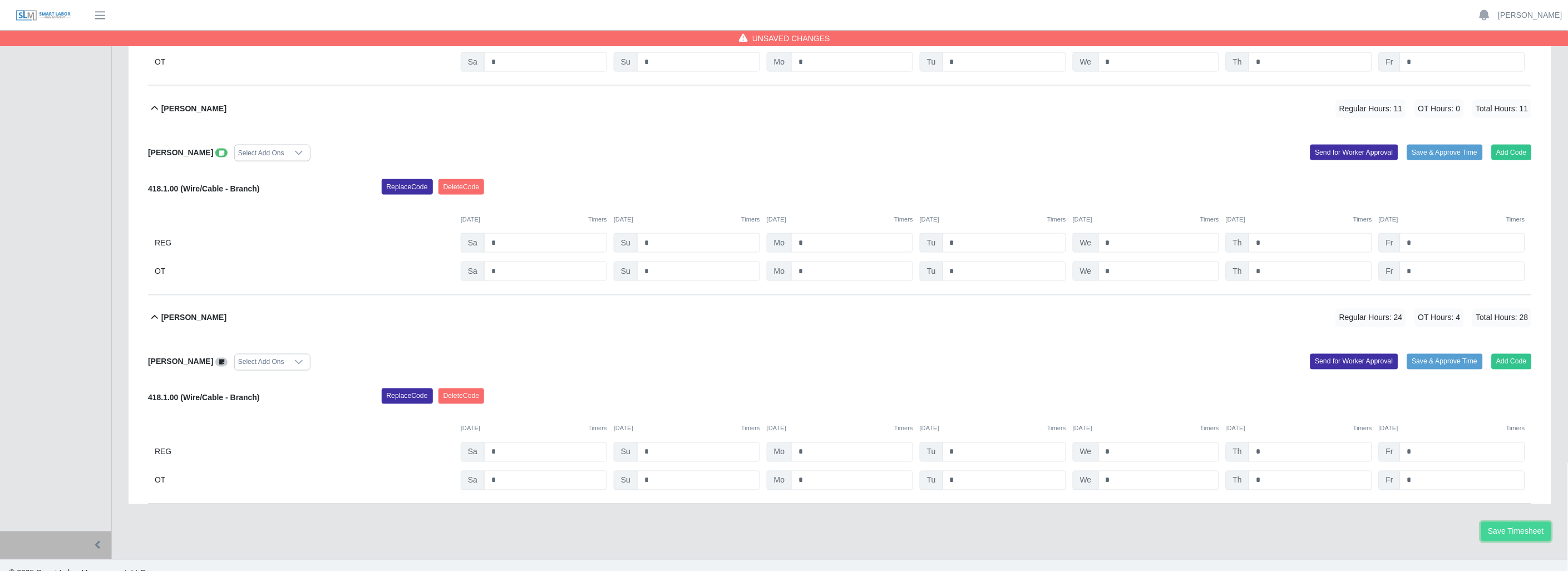
click at [1501, 528] on button "Save Timesheet" at bounding box center [1516, 532] width 70 height 20
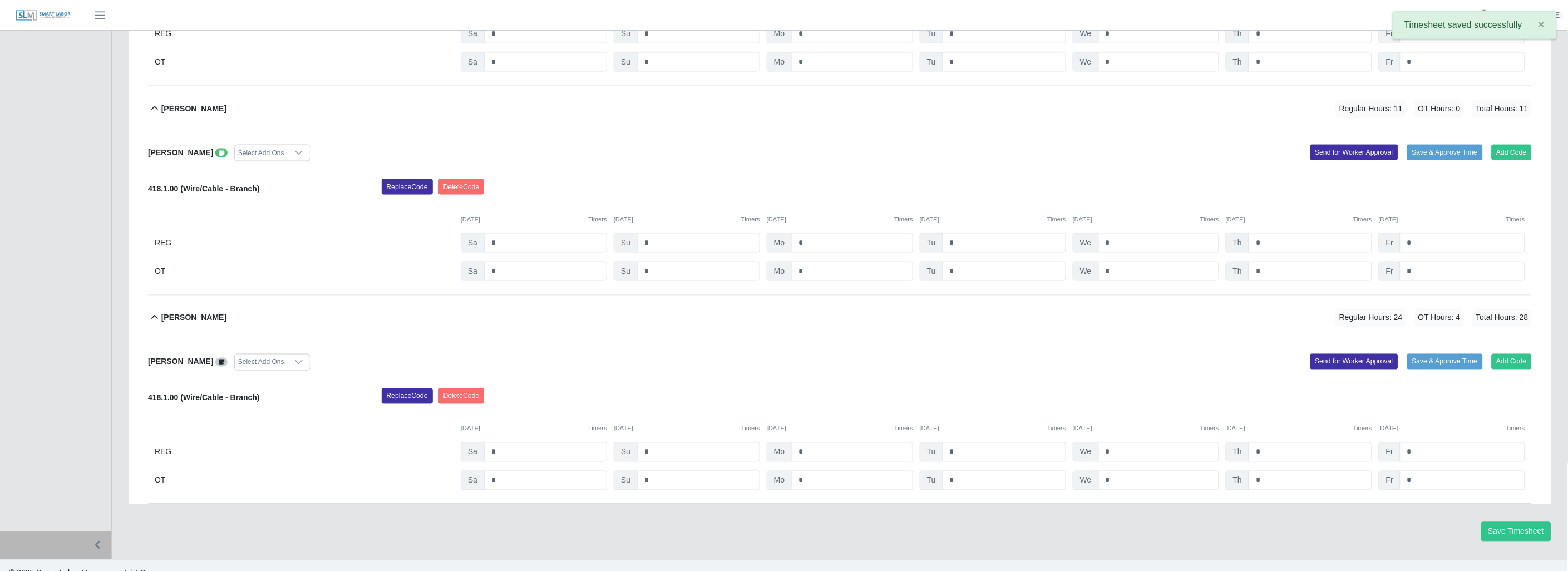
click at [157, 320] on icon at bounding box center [154, 317] width 7 height 4
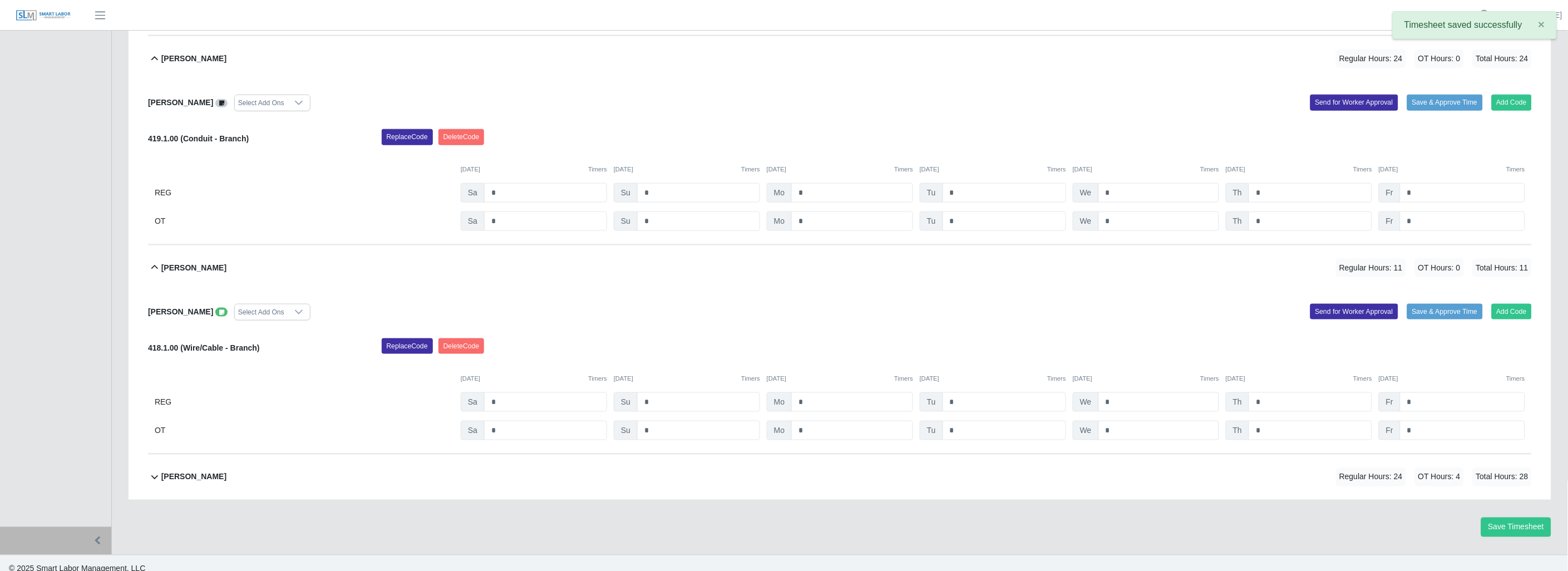
scroll to position [2202, 0]
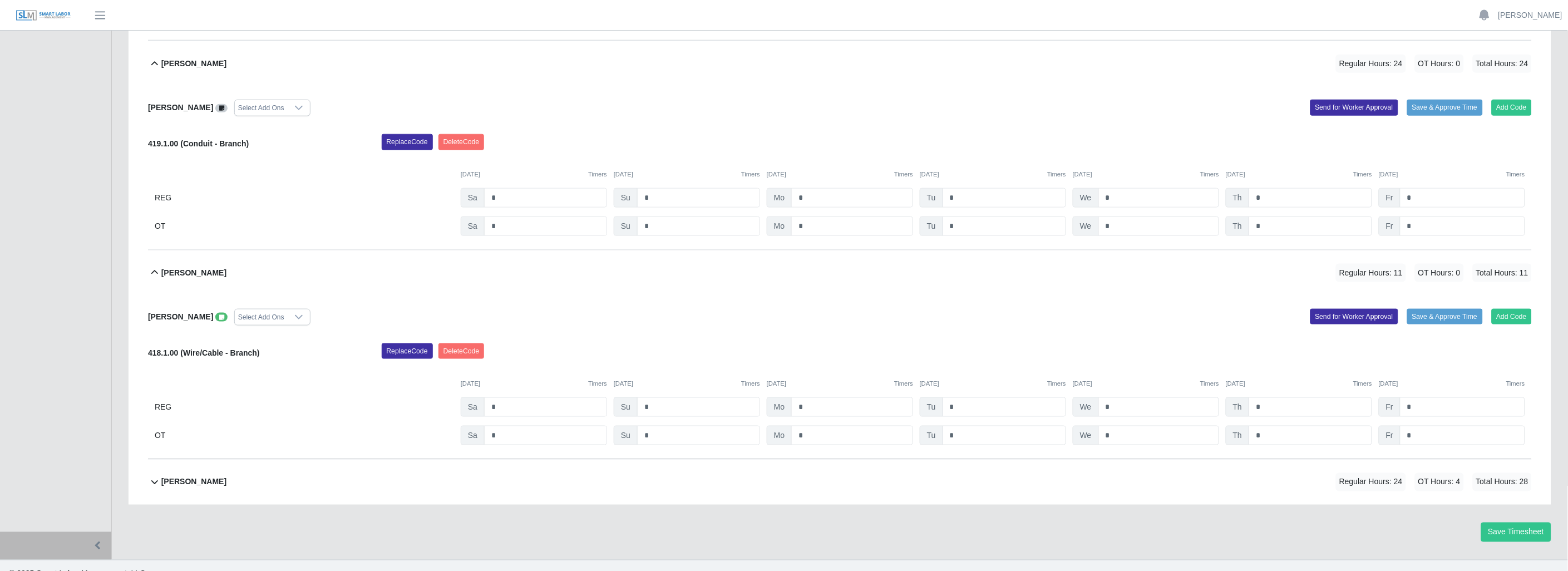
click at [151, 276] on icon at bounding box center [155, 273] width 13 height 13
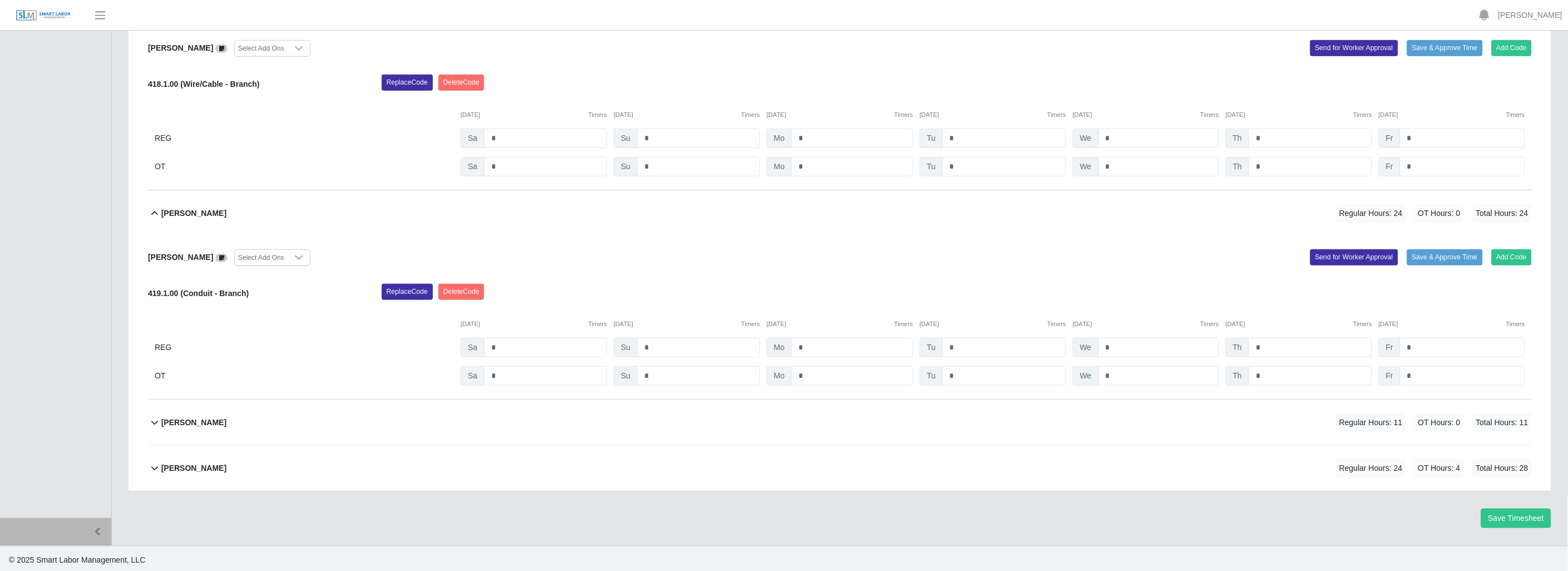
scroll to position [2038, 0]
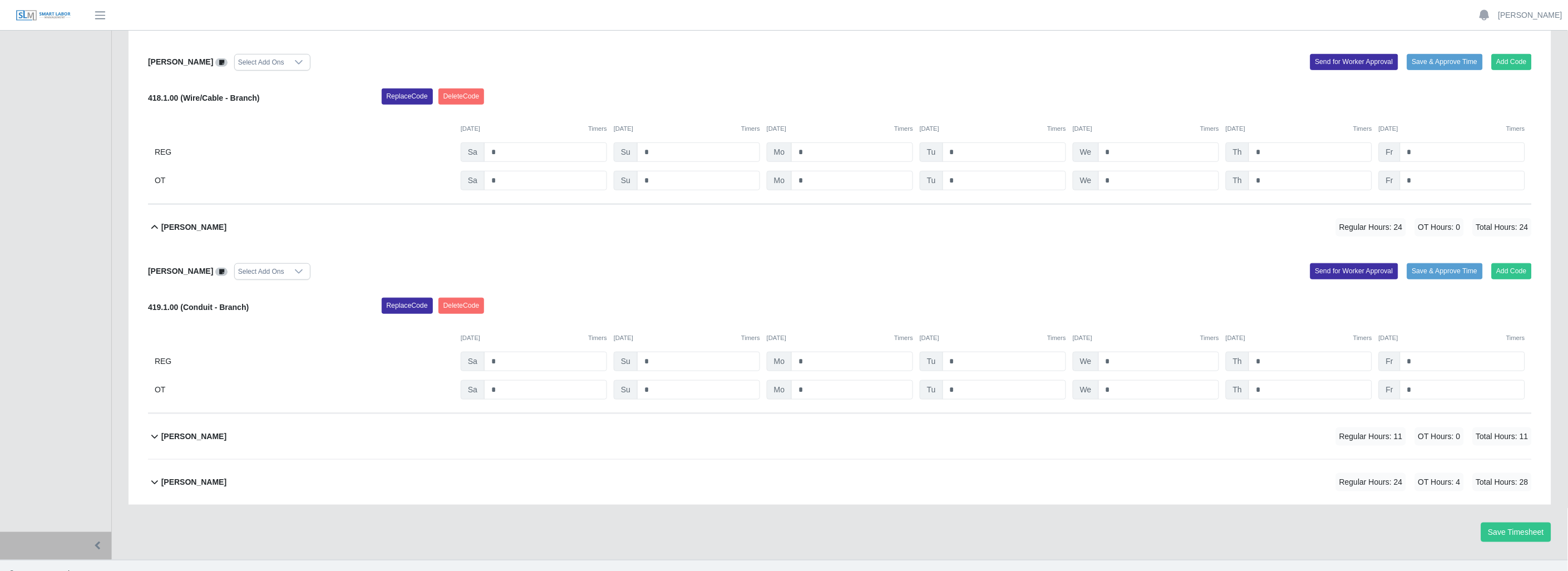
click at [154, 226] on icon at bounding box center [155, 228] width 13 height 13
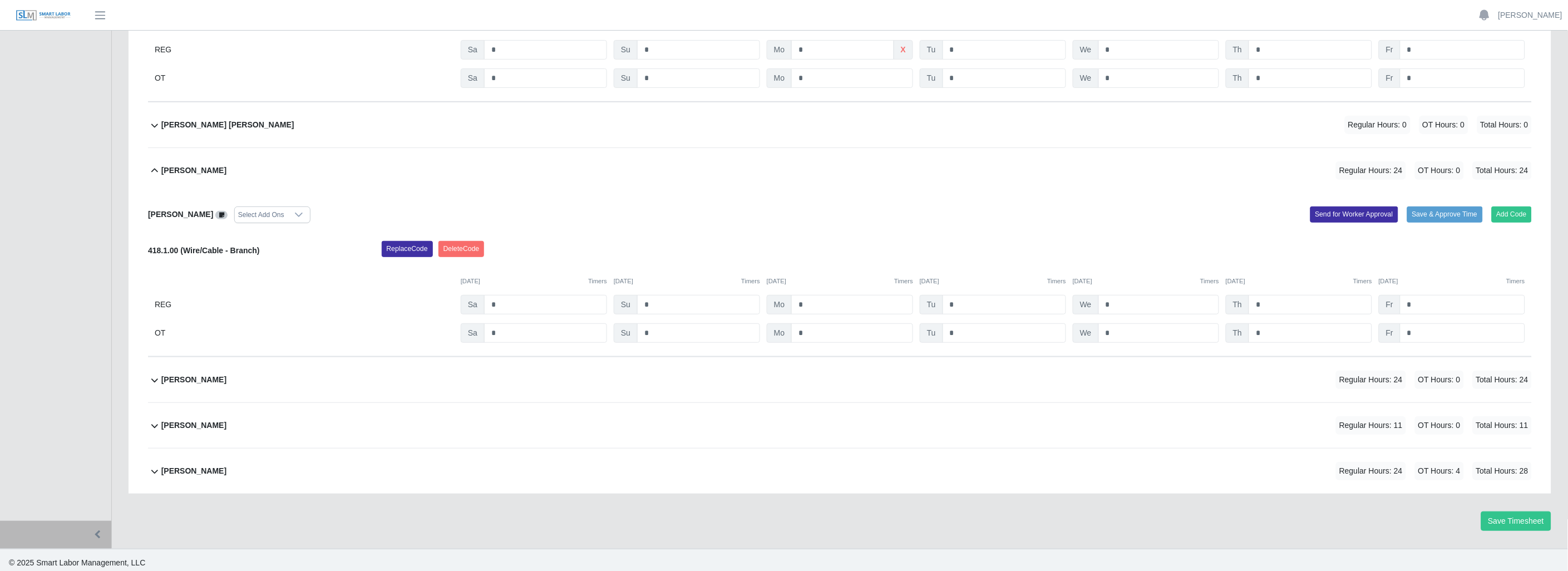
scroll to position [1874, 0]
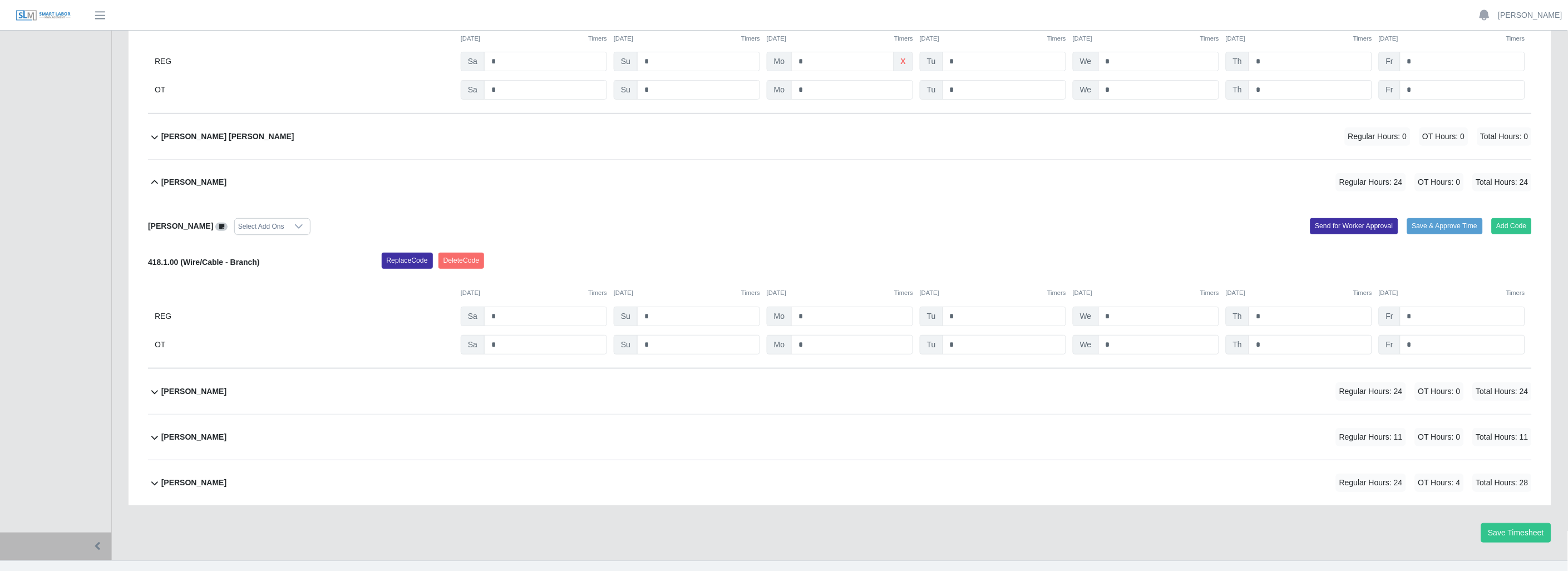
click at [157, 184] on icon at bounding box center [154, 181] width 7 height 4
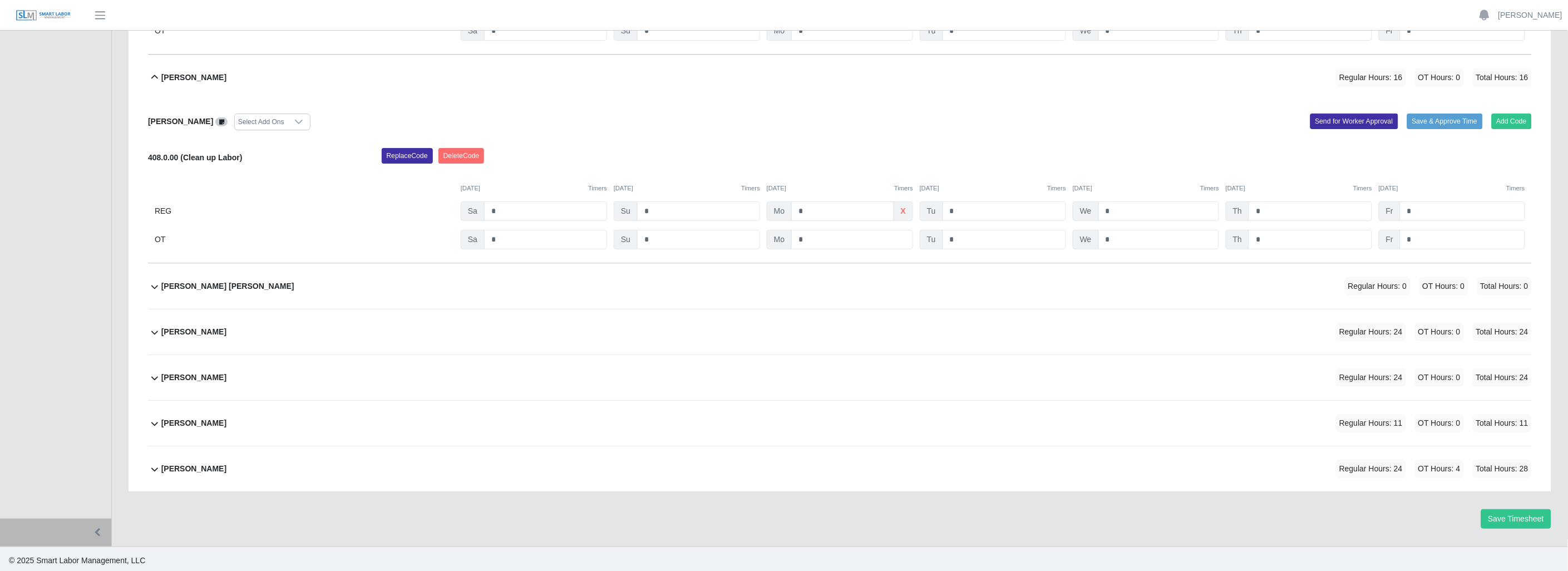
scroll to position [1710, 0]
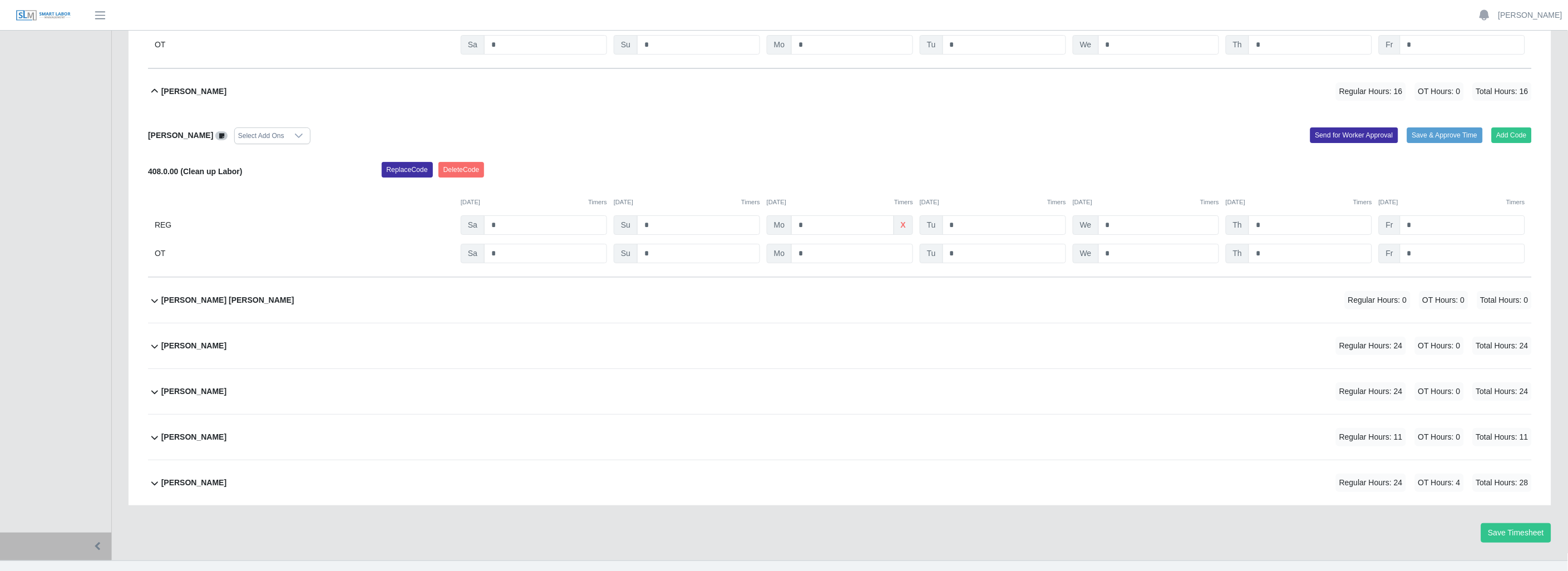
click at [150, 91] on icon at bounding box center [155, 91] width 13 height 13
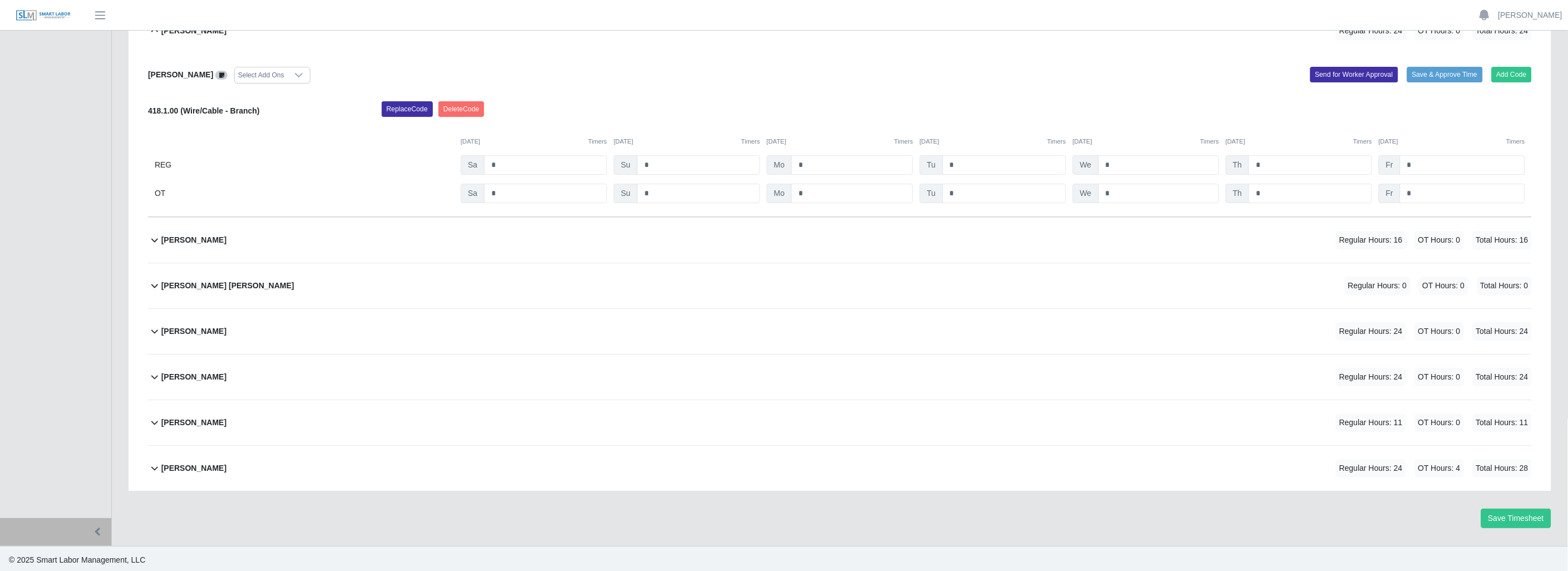
scroll to position [1546, 0]
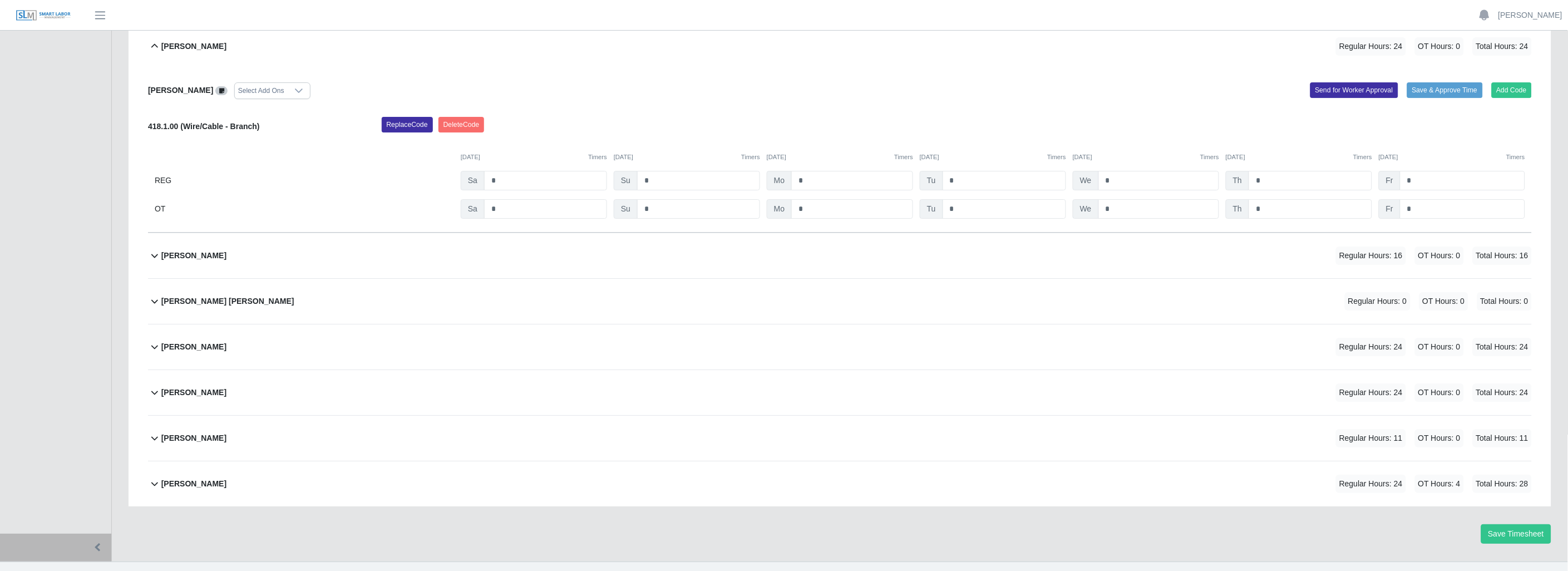
click at [157, 46] on icon at bounding box center [155, 47] width 13 height 13
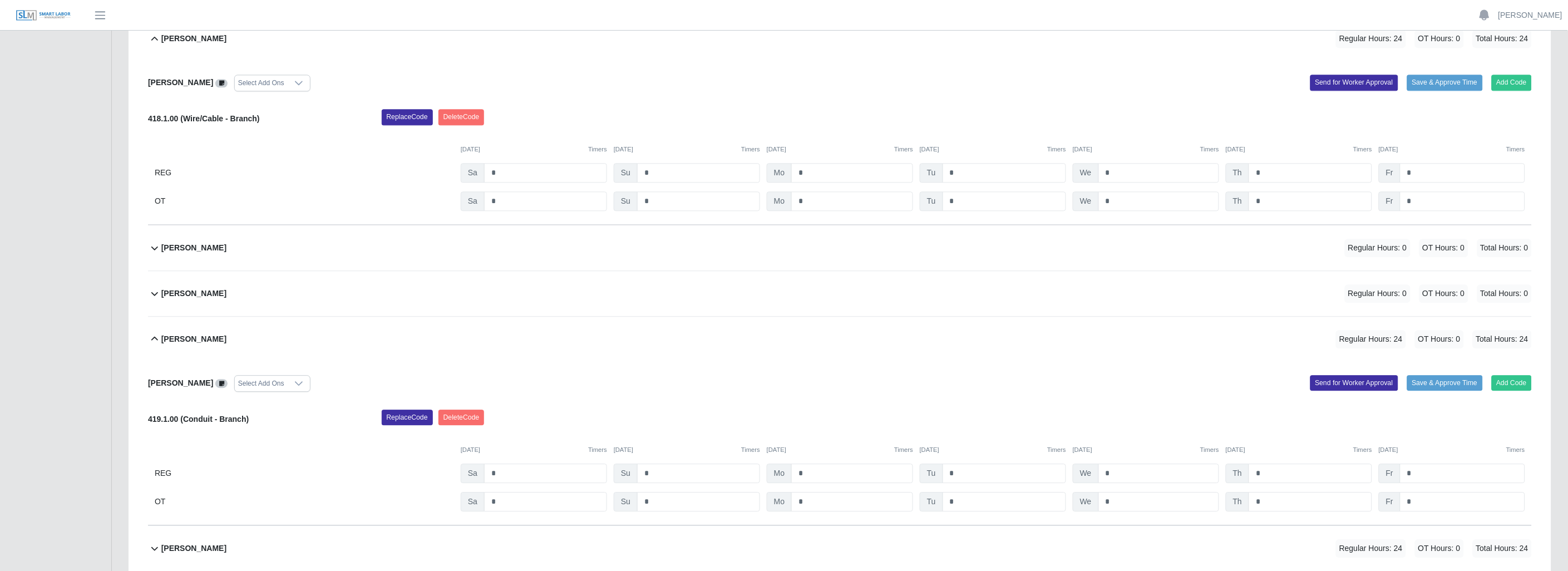
scroll to position [1011, 0]
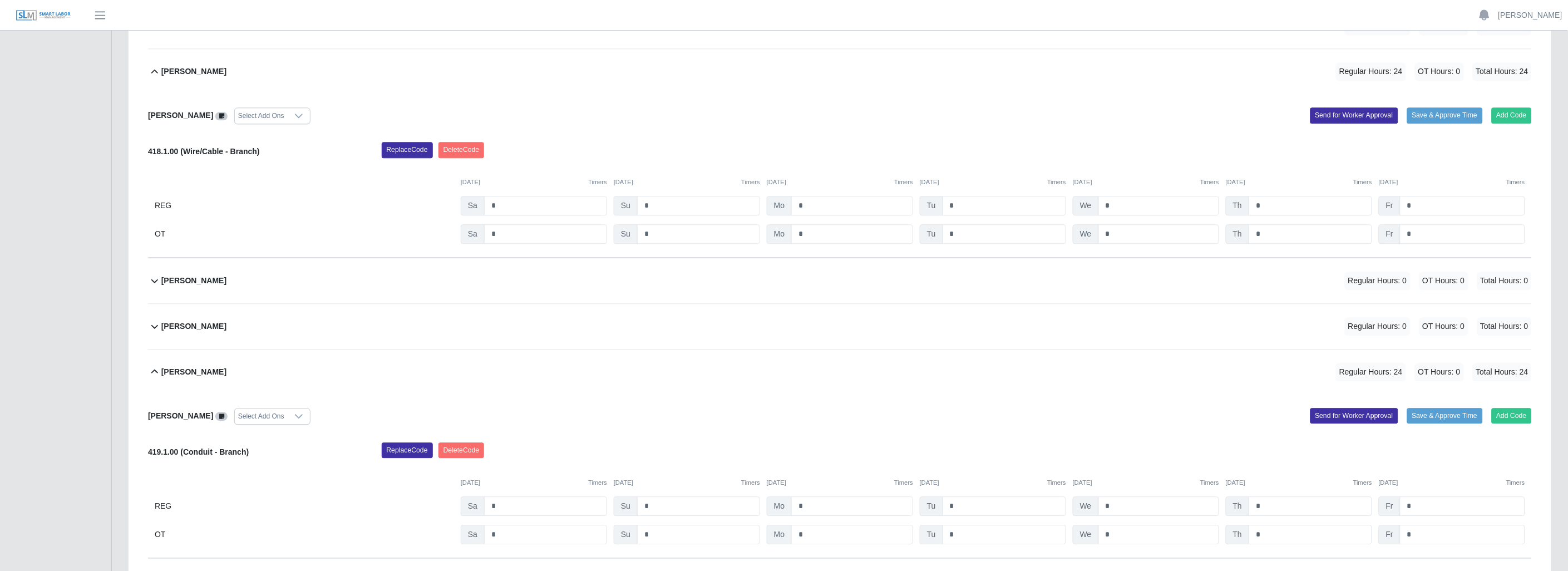
click at [154, 371] on icon at bounding box center [155, 372] width 13 height 13
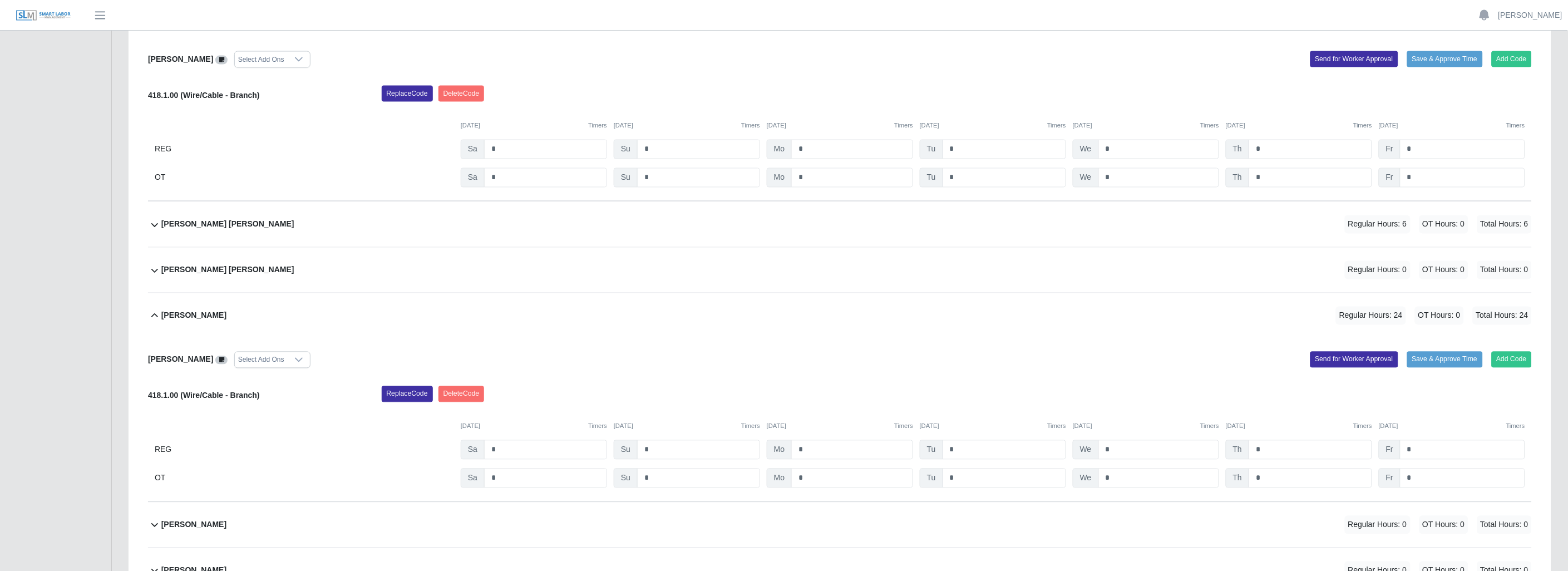
scroll to position [764, 0]
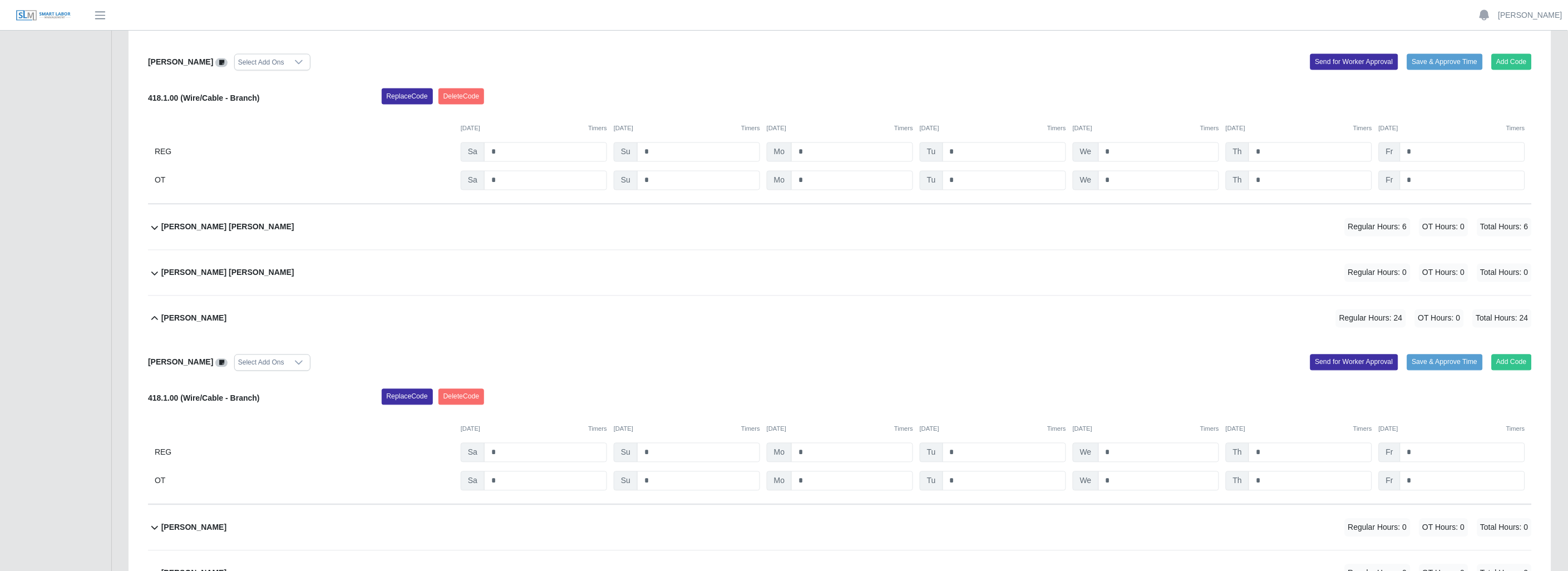
click at [157, 323] on icon at bounding box center [155, 319] width 13 height 13
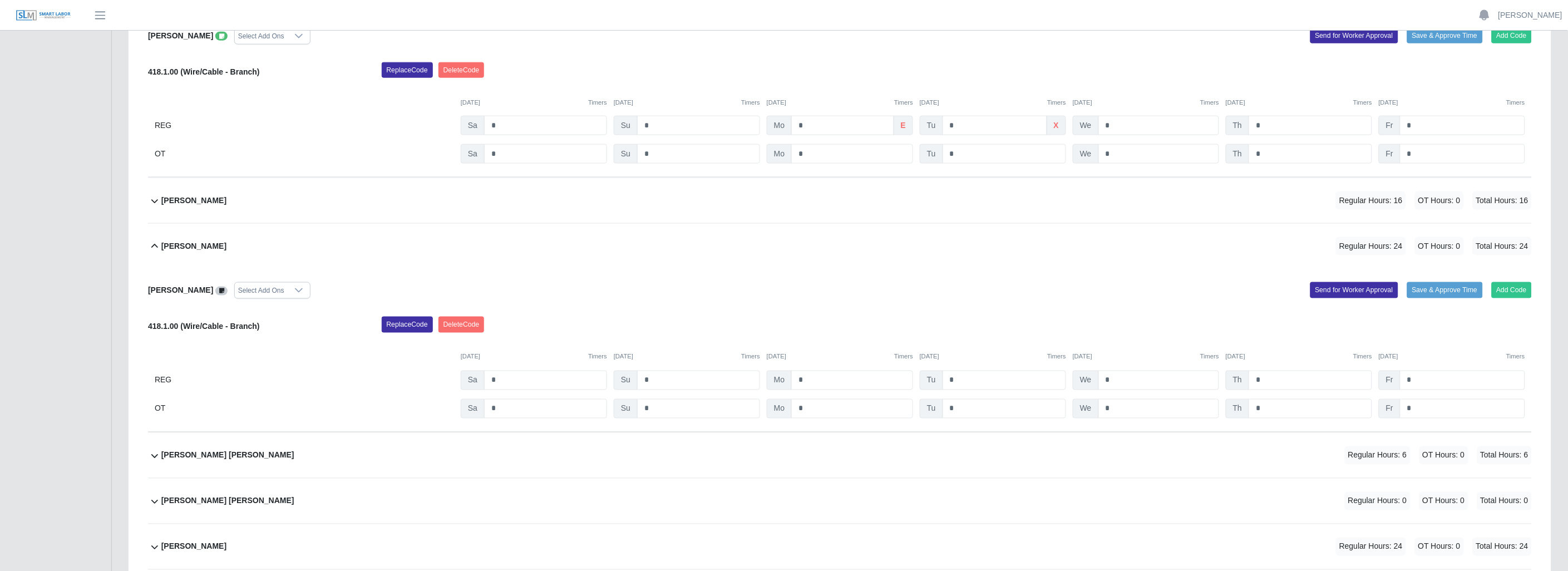
scroll to position [516, 0]
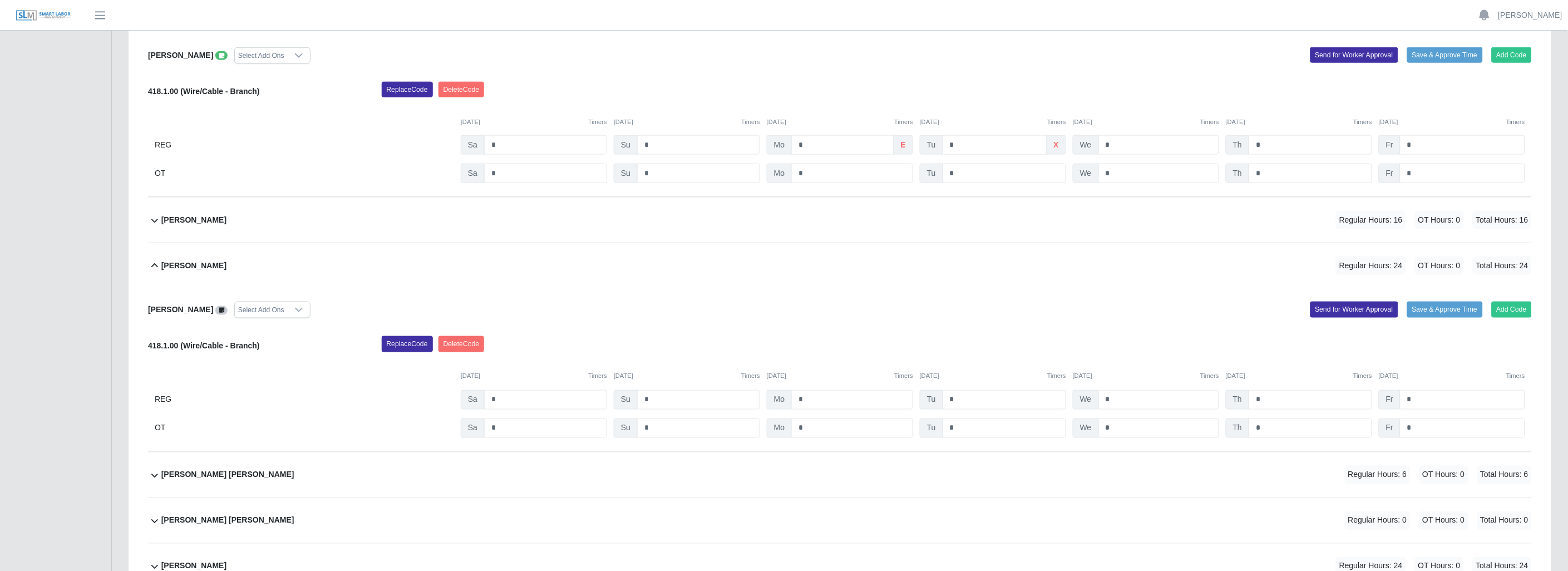
click at [156, 260] on icon at bounding box center [155, 266] width 13 height 13
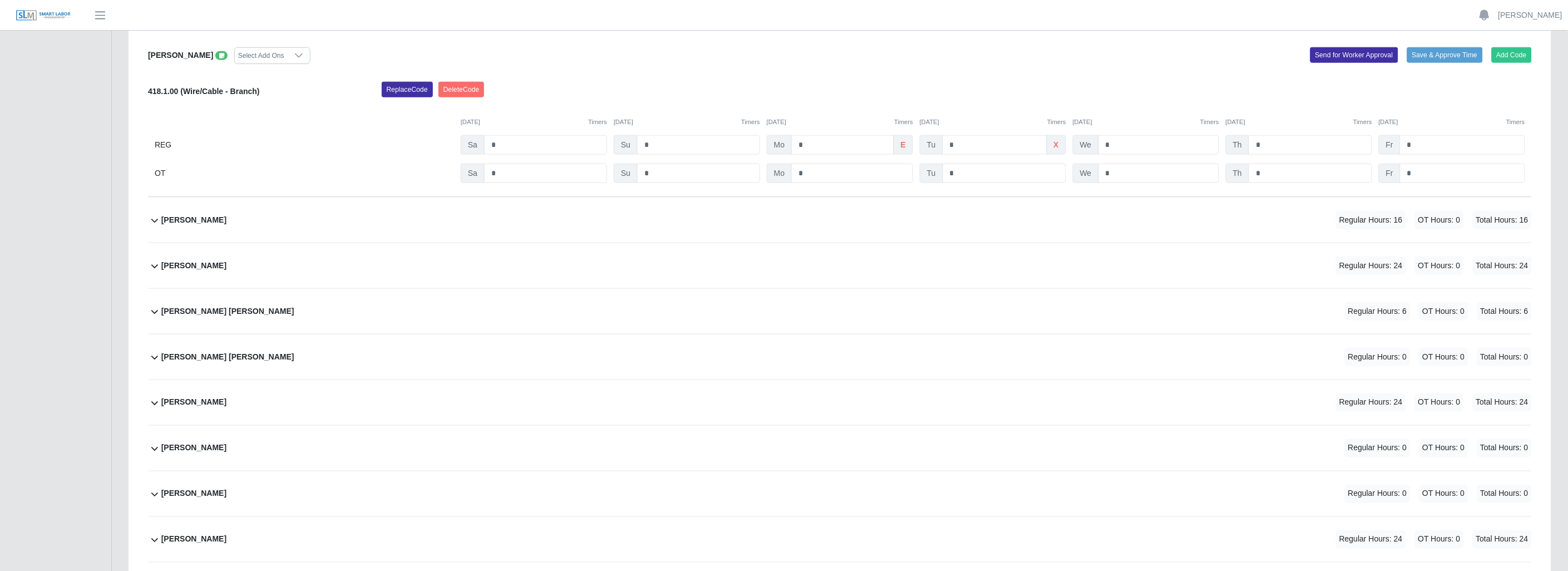
click at [153, 221] on icon at bounding box center [155, 221] width 13 height 13
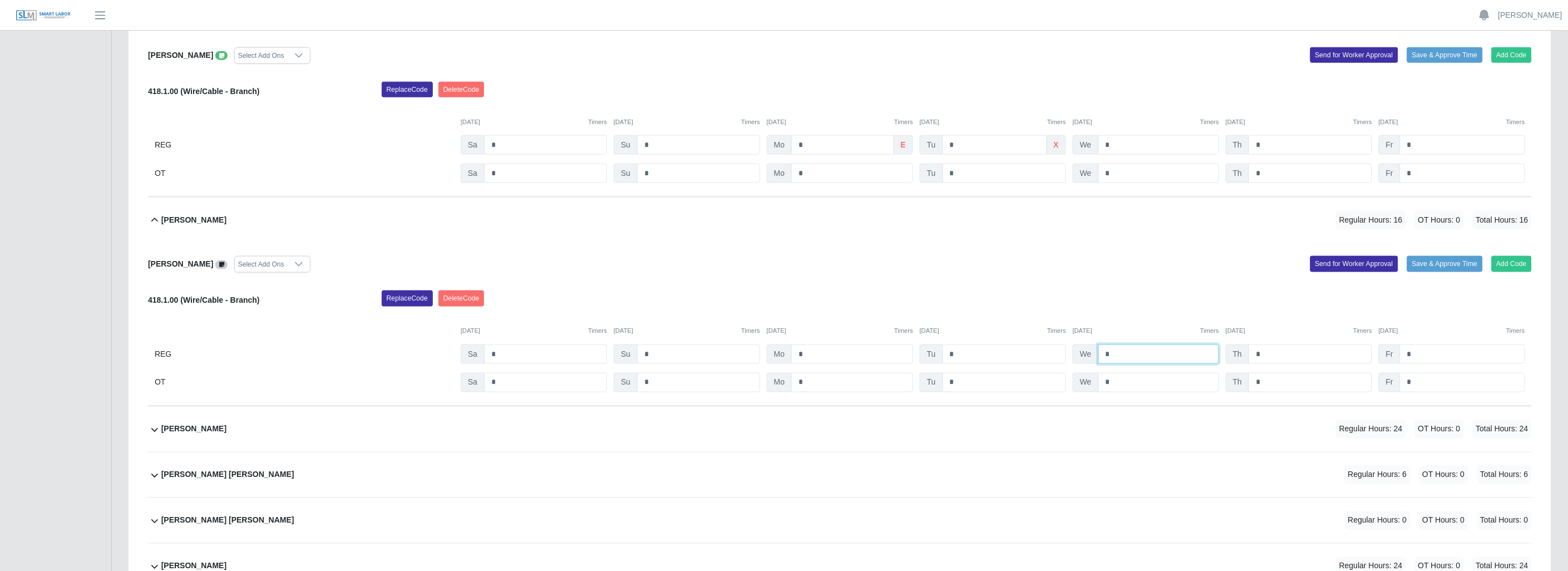
click at [1125, 357] on input "*" at bounding box center [1158, 354] width 121 height 20
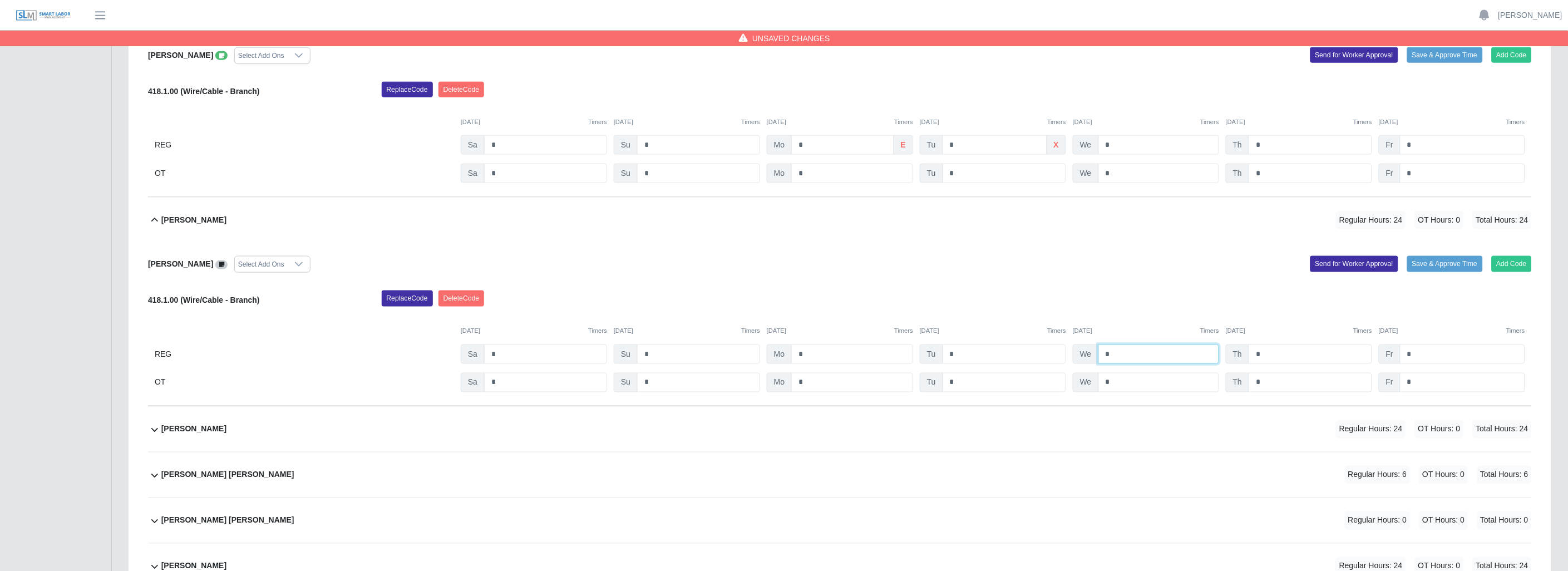
type input "*"
click at [1045, 273] on div "Cherwen Jusme Select Add Ons Add Code Save & Approve Time Send for Worker Appro…" at bounding box center [840, 324] width 1384 height 164
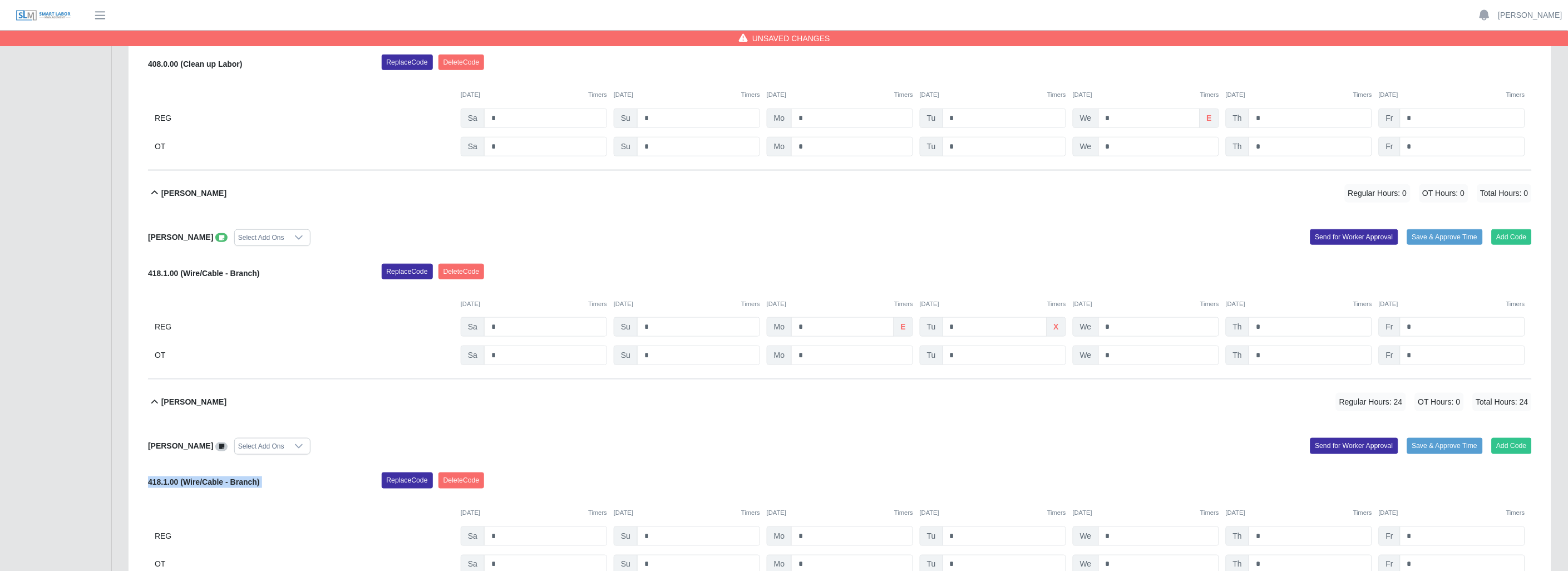
scroll to position [331, 0]
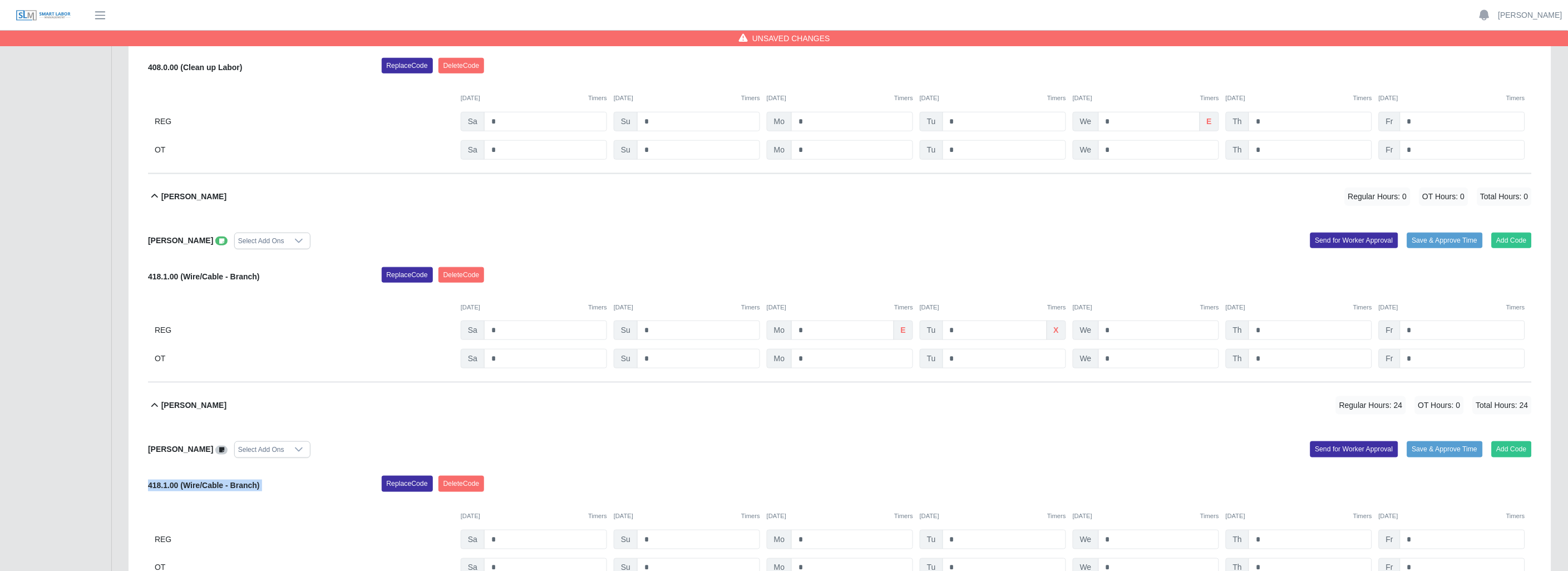
click at [219, 241] on icon at bounding box center [222, 241] width 5 height 6
click at [216, 238] on link at bounding box center [222, 240] width 12 height 9
click at [1124, 332] on input "*" at bounding box center [1158, 330] width 121 height 20
type input "*"
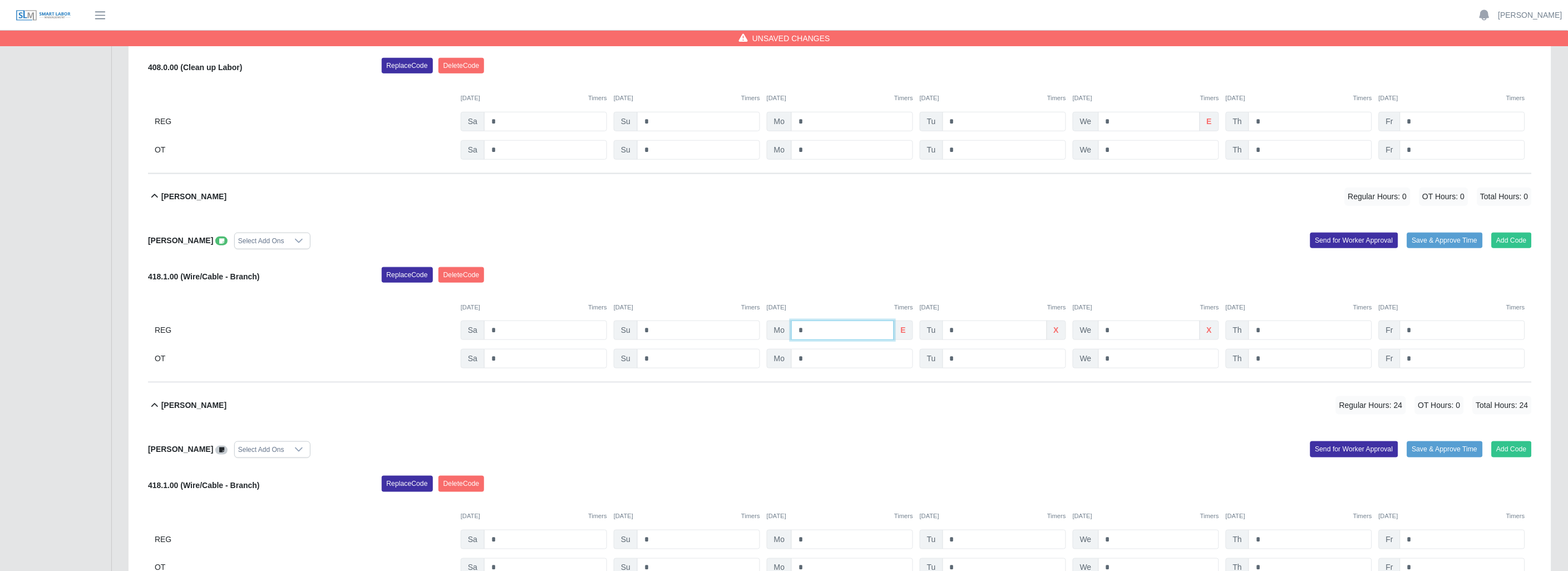
click at [855, 327] on input "*" at bounding box center [842, 330] width 102 height 20
type input "*"
click at [1300, 336] on input "*" at bounding box center [1310, 330] width 124 height 20
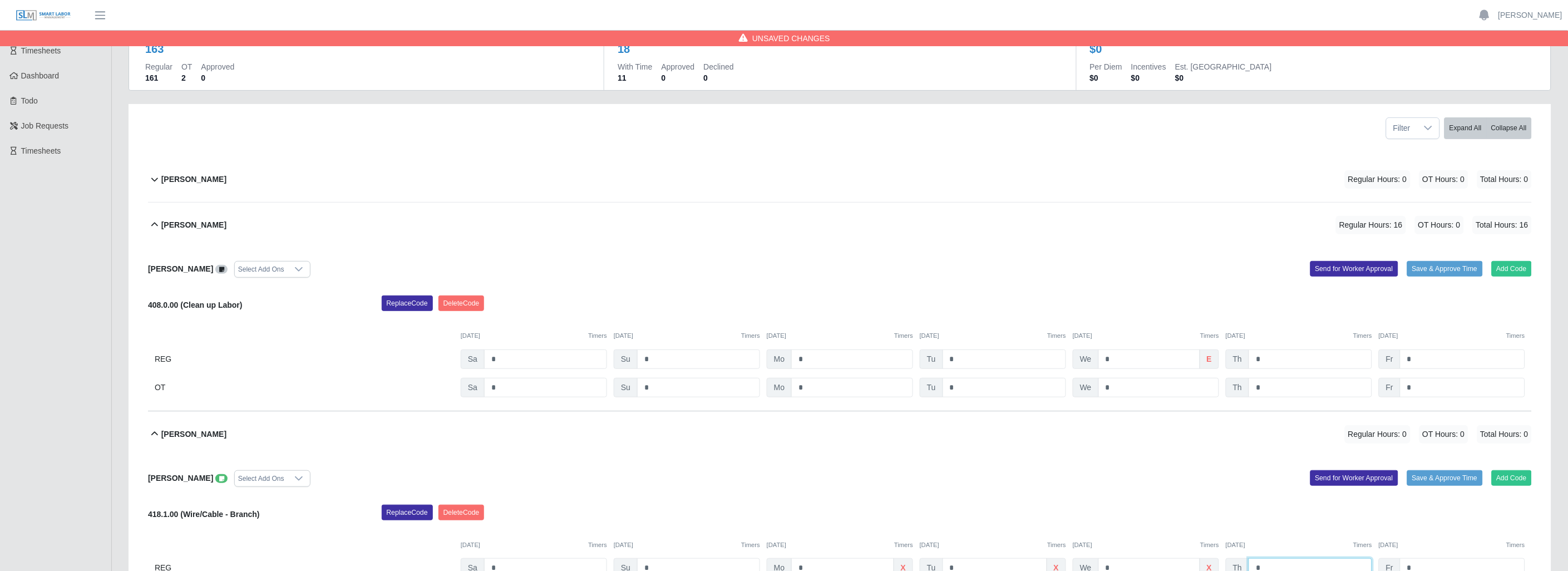
scroll to position [83, 0]
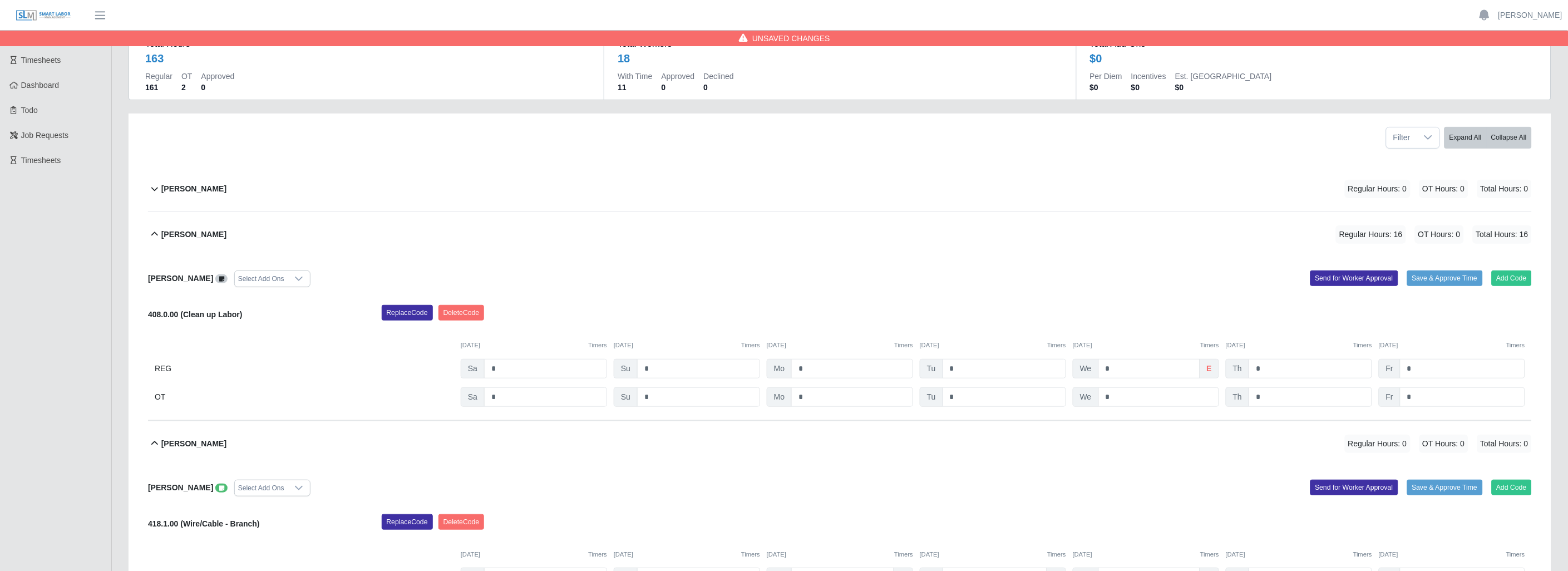
click at [151, 442] on icon at bounding box center [155, 444] width 13 height 13
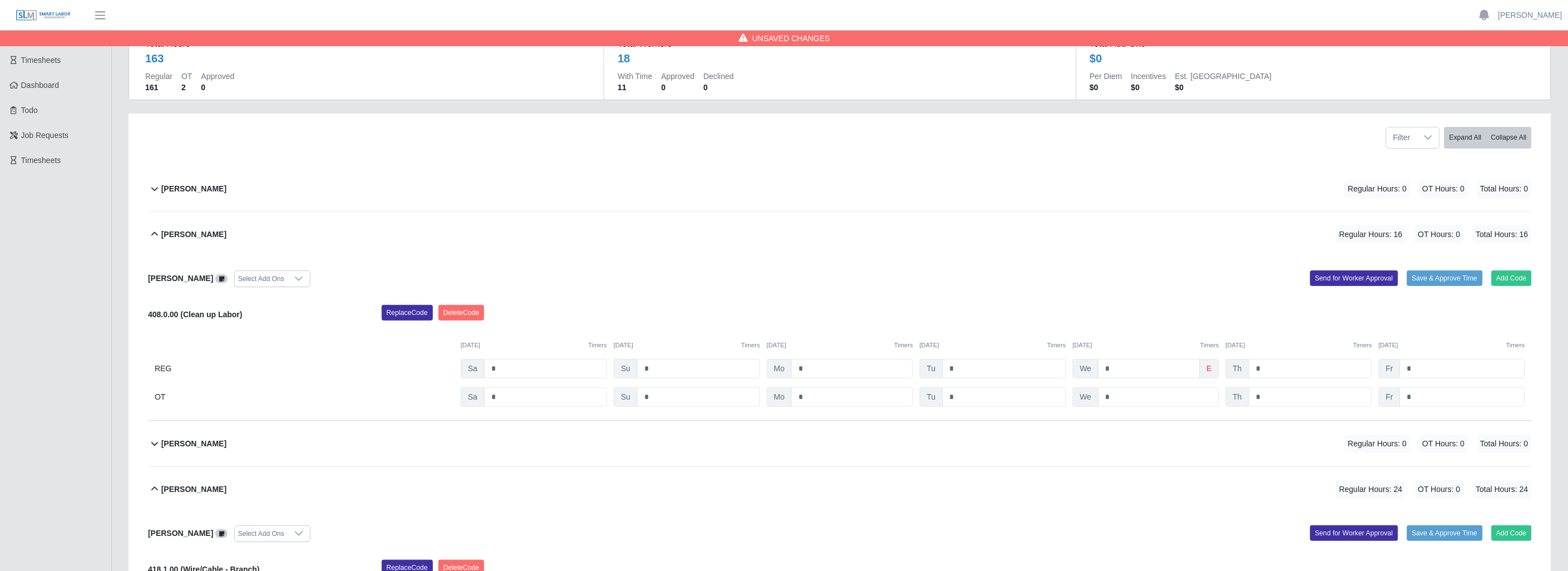
click at [154, 491] on icon at bounding box center [155, 490] width 13 height 13
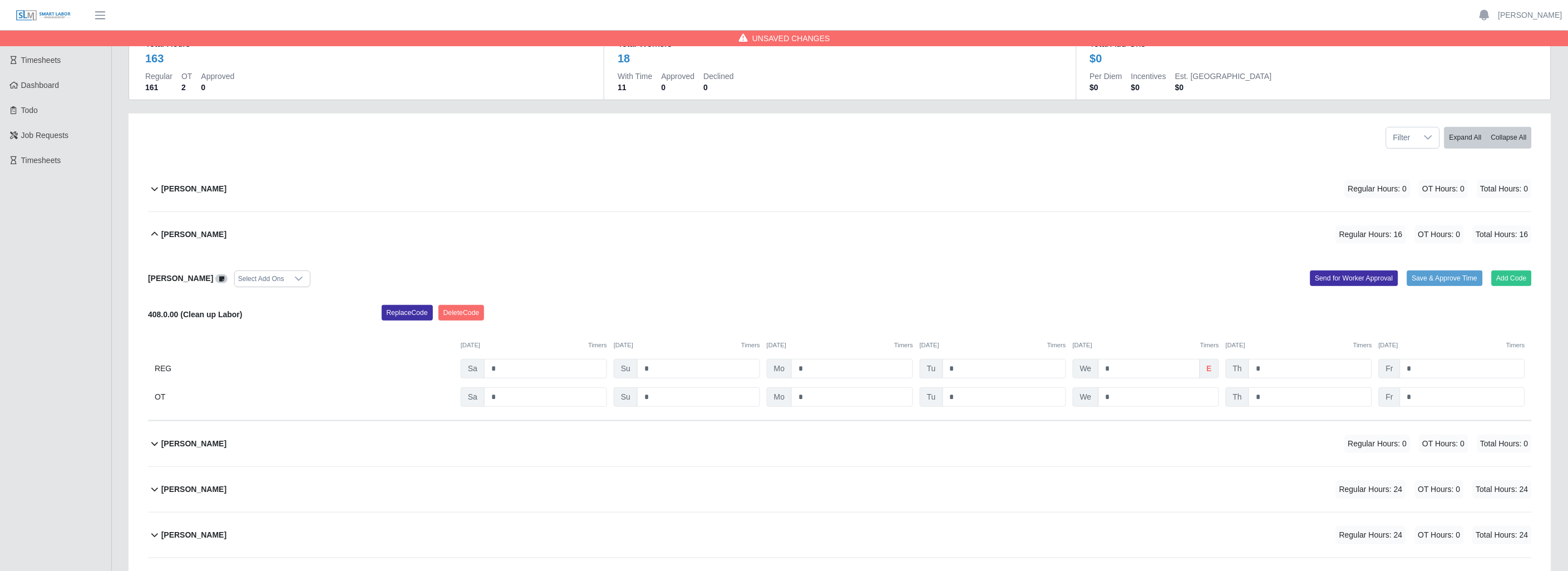
click at [151, 227] on button "Antonio Jennigs Regular Hours: 16 OT Hours: 0 Total Hours: 16" at bounding box center [840, 235] width 1384 height 45
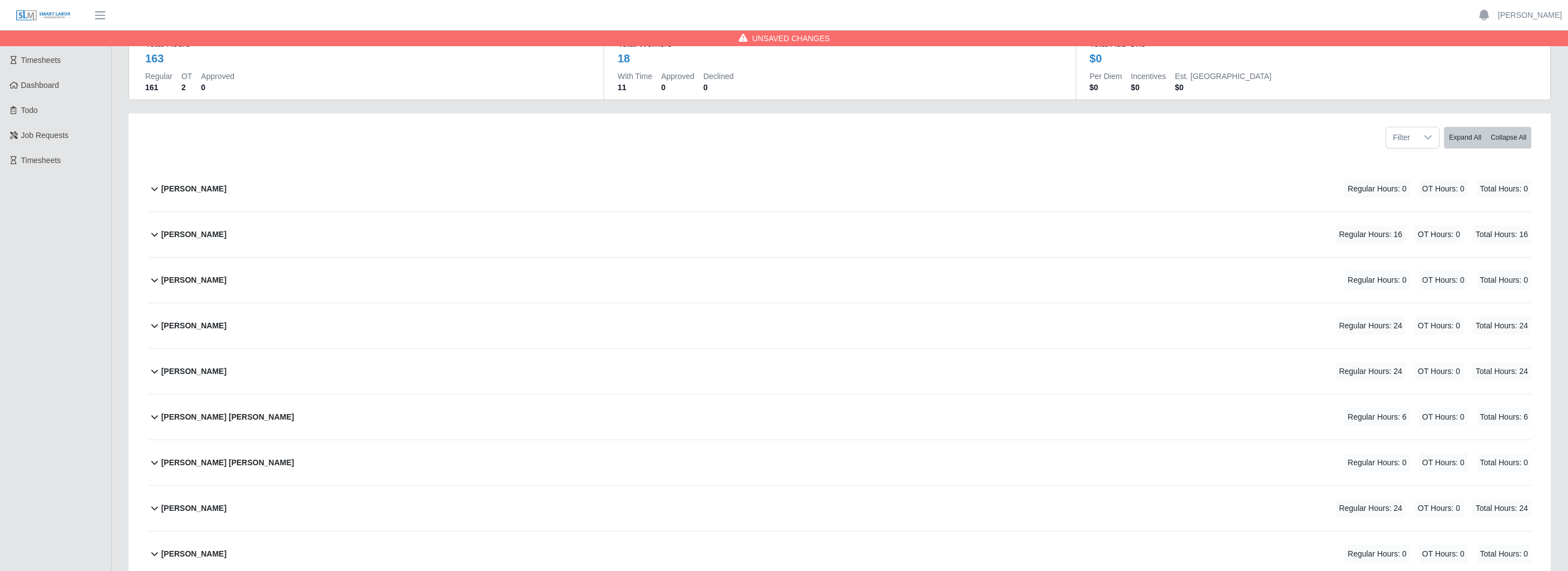
click at [153, 415] on icon at bounding box center [155, 417] width 13 height 13
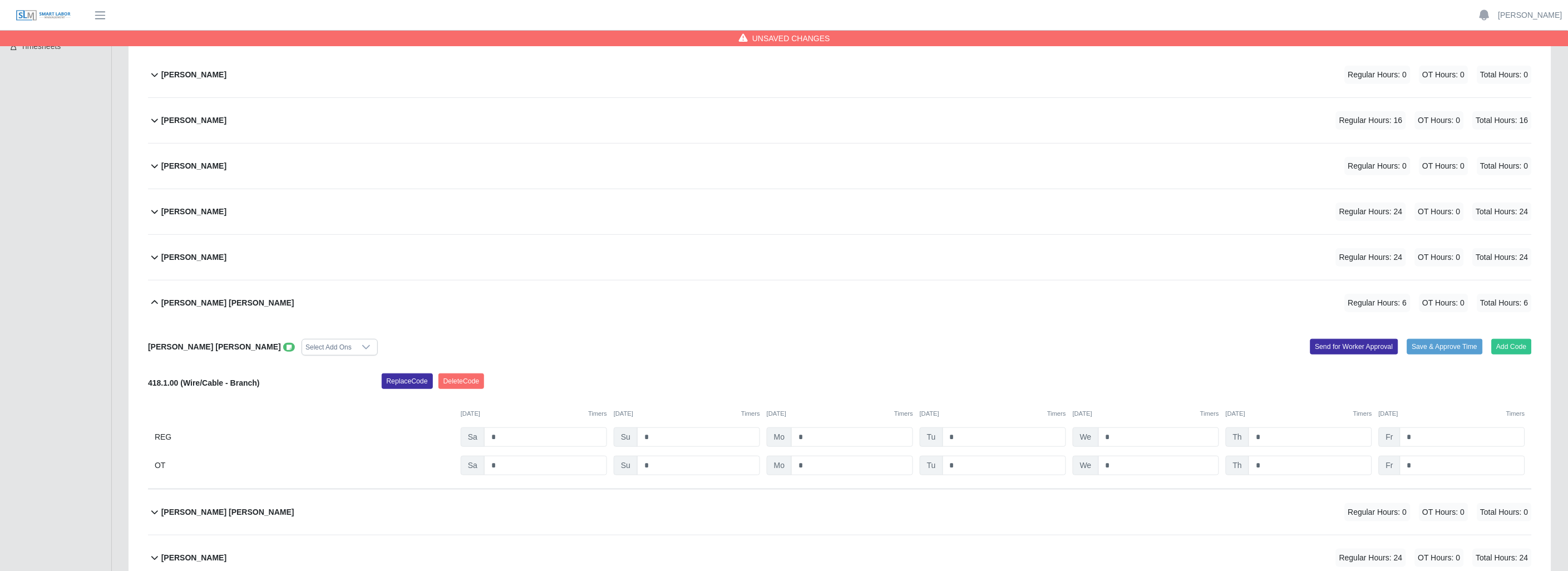
scroll to position [269, 0]
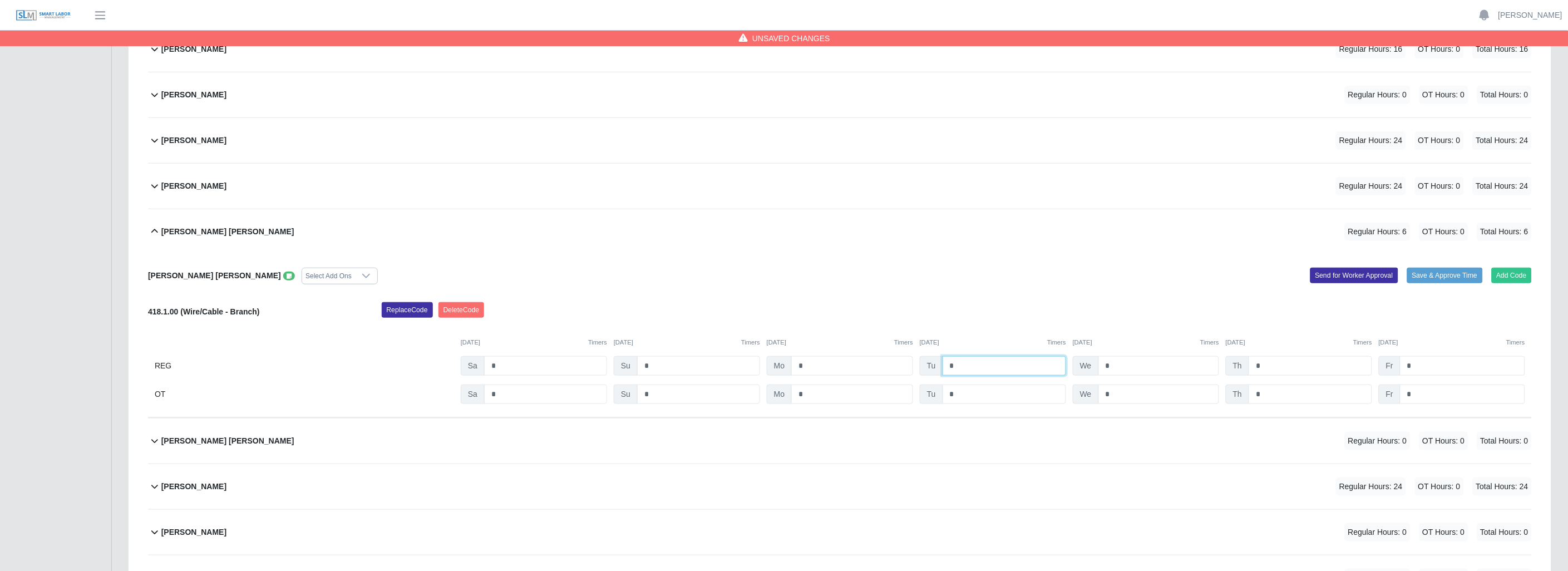
click at [972, 365] on input "*" at bounding box center [1004, 366] width 124 height 20
type input "*"
click at [1119, 364] on input "*" at bounding box center [1158, 366] width 121 height 20
type input "*"
click at [1281, 369] on input "*" at bounding box center [1310, 366] width 124 height 20
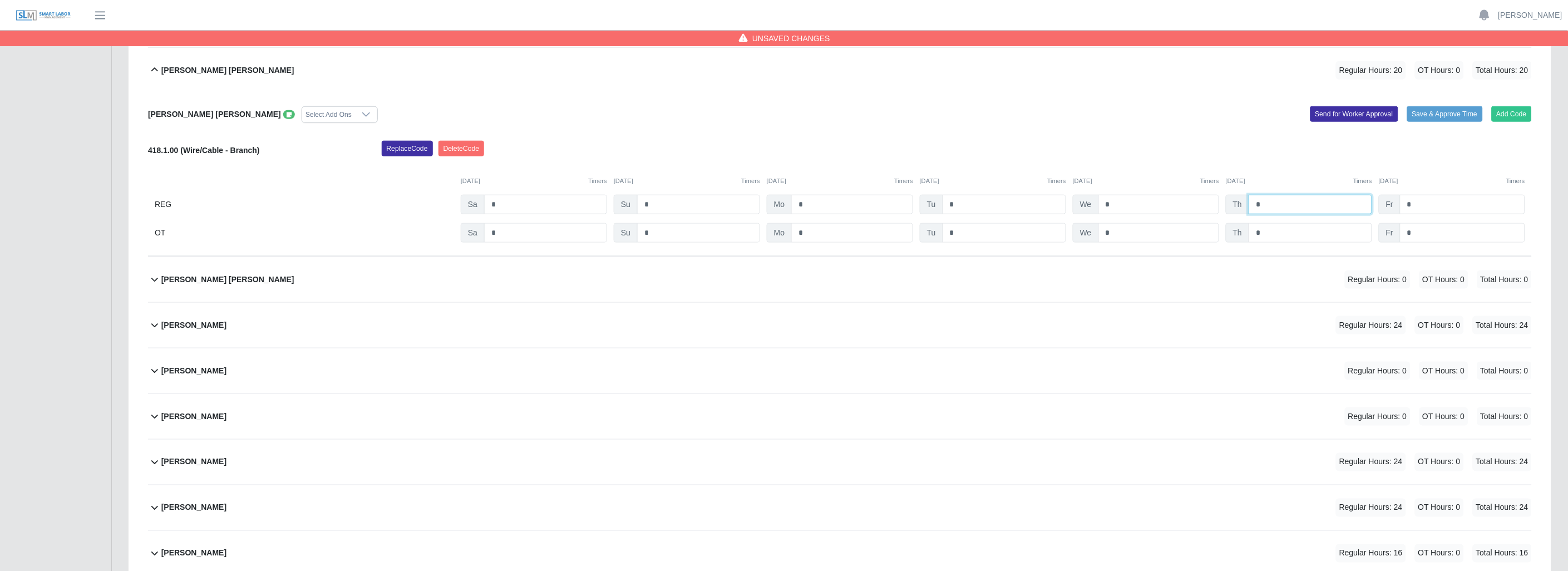
scroll to position [747, 0]
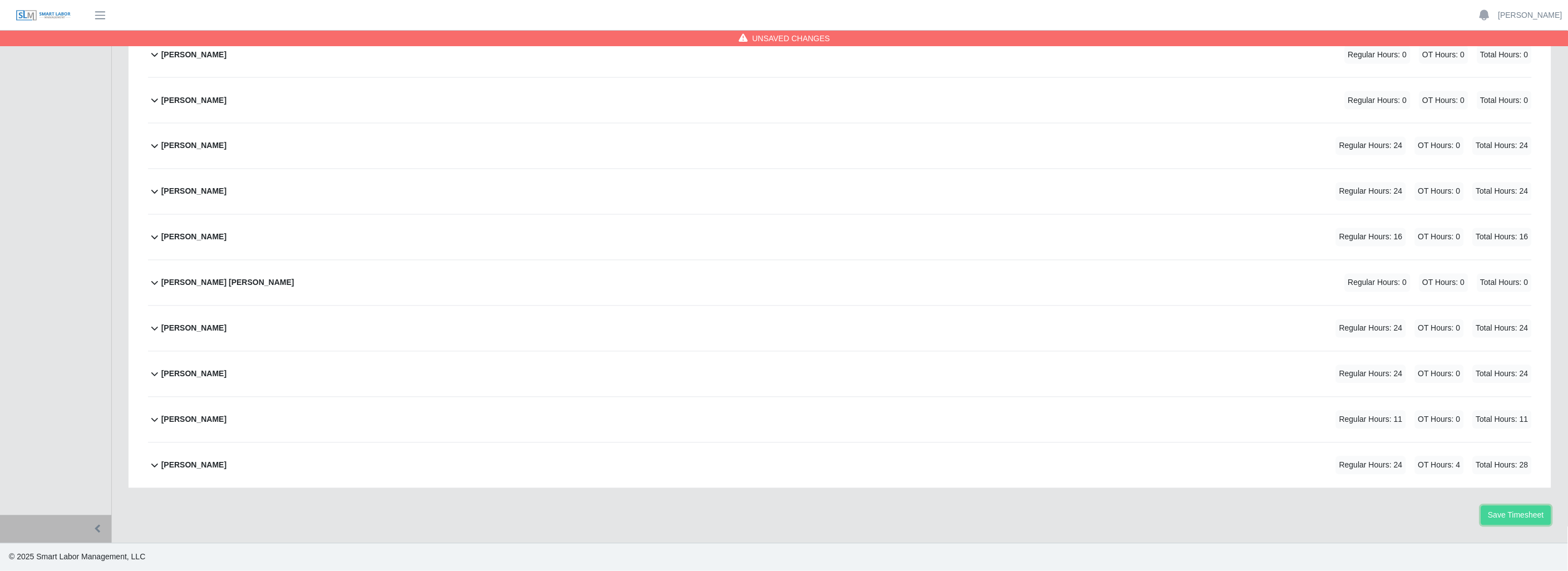
click at [1514, 510] on button "Save Timesheet" at bounding box center [1516, 516] width 70 height 20
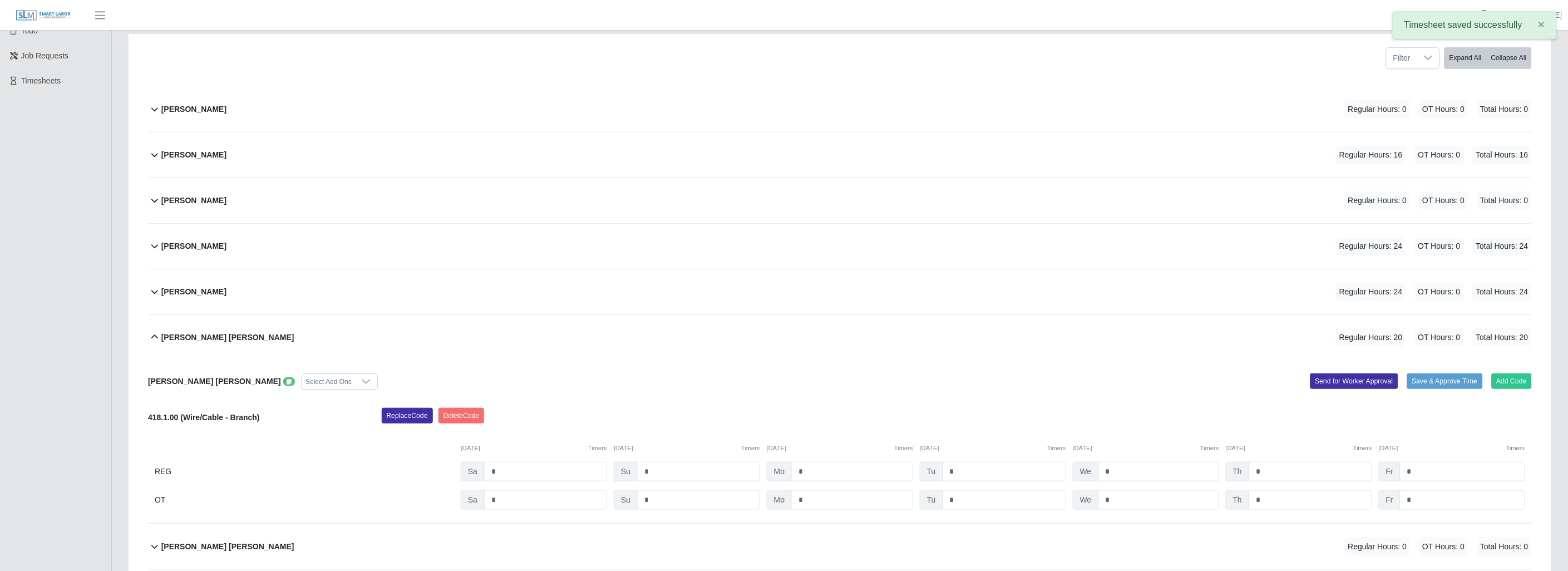
scroll to position [129, 0]
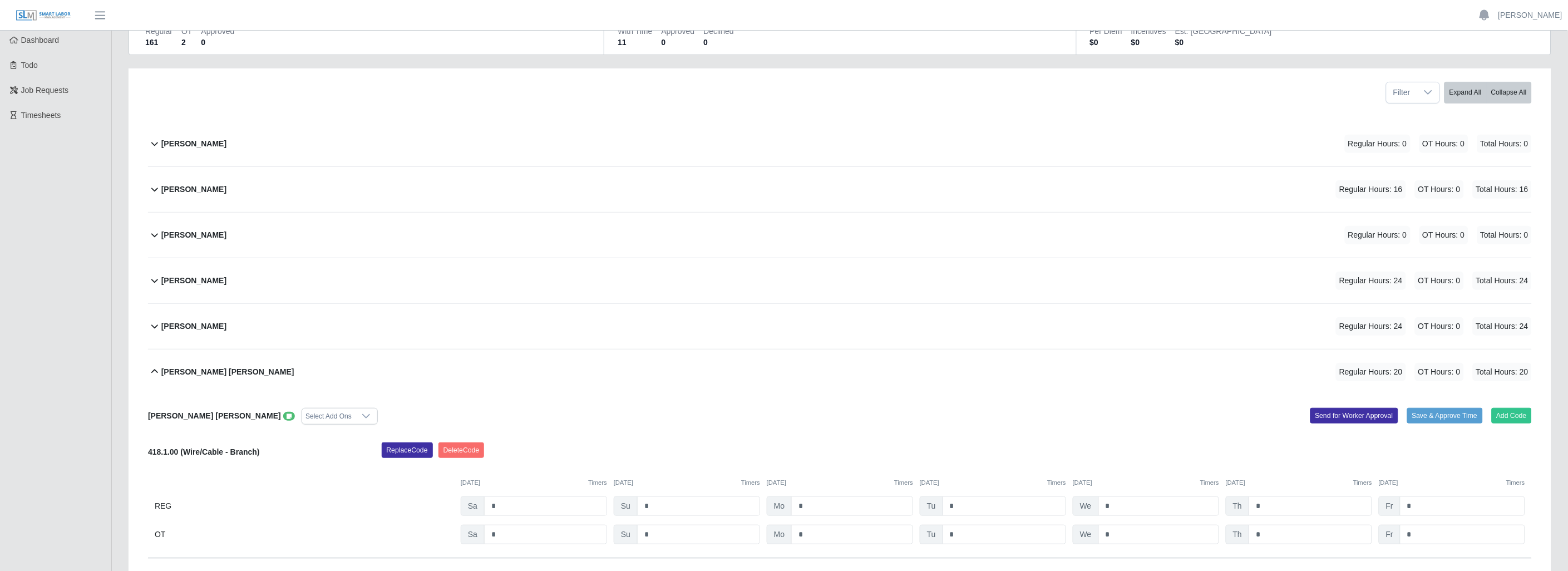
click at [156, 371] on icon at bounding box center [154, 371] width 7 height 4
